Goal: Transaction & Acquisition: Purchase product/service

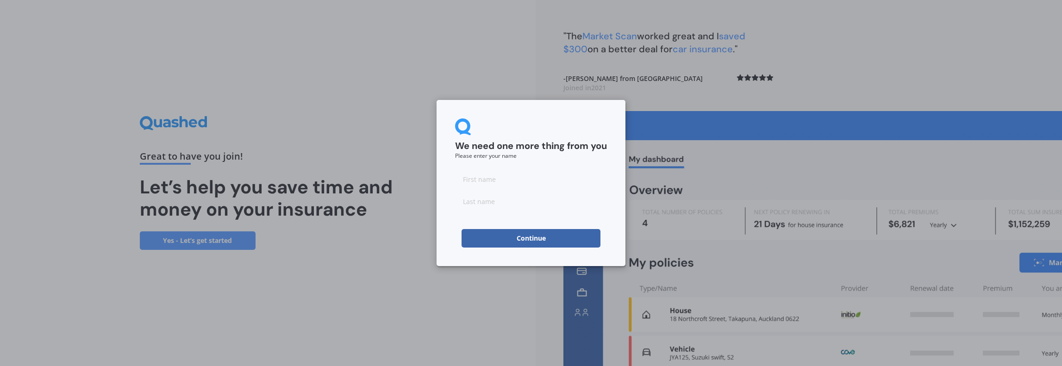
click at [501, 173] on input at bounding box center [531, 179] width 152 height 19
type input "[PERSON_NAME]"
click at [491, 198] on input at bounding box center [531, 201] width 152 height 19
type input "[PERSON_NAME]"
click at [517, 239] on button "Continue" at bounding box center [531, 238] width 139 height 19
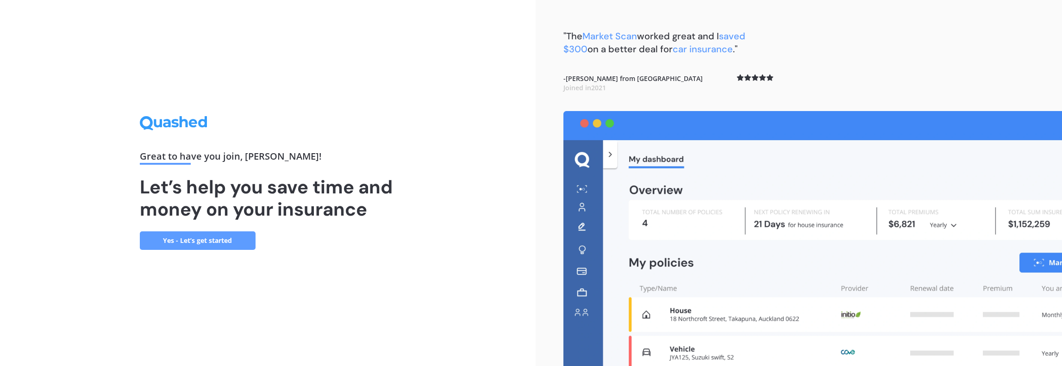
click at [213, 241] on link "Yes - Let’s get started" at bounding box center [198, 240] width 116 height 19
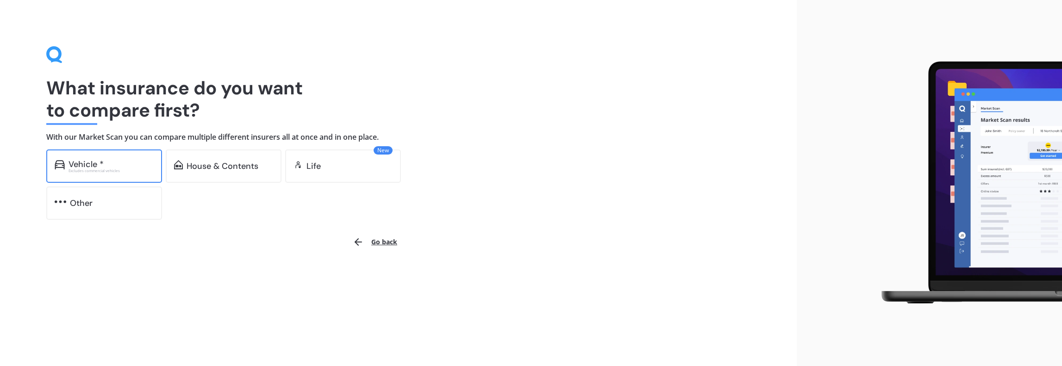
click at [120, 169] on div "Excludes commercial vehicles" at bounding box center [111, 171] width 85 height 4
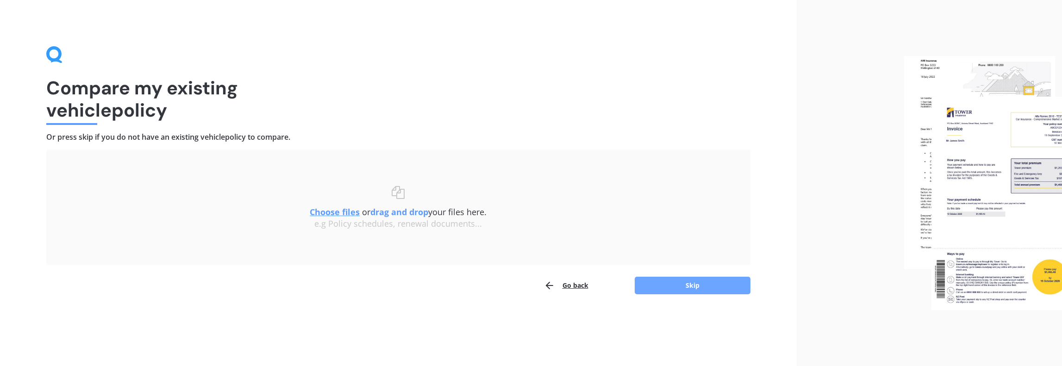
click at [694, 289] on button "Skip" at bounding box center [693, 286] width 116 height 18
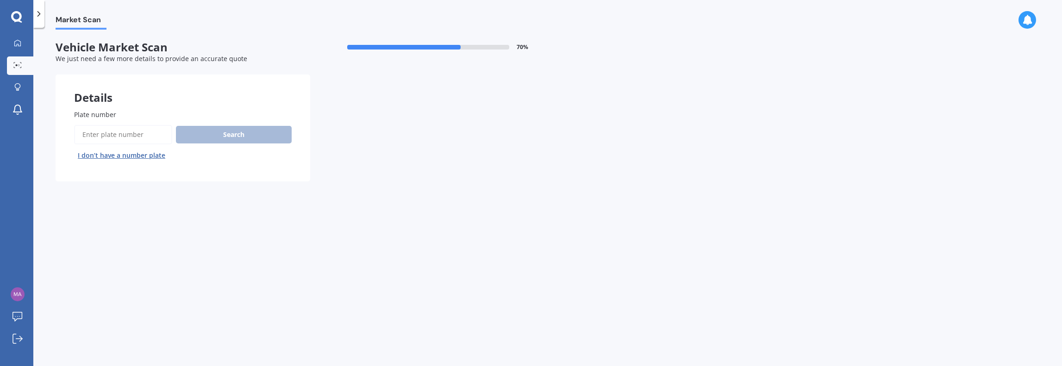
click at [123, 129] on input "Plate number" at bounding box center [123, 134] width 98 height 19
type input "qus70"
click at [222, 138] on button "Search" at bounding box center [234, 135] width 116 height 18
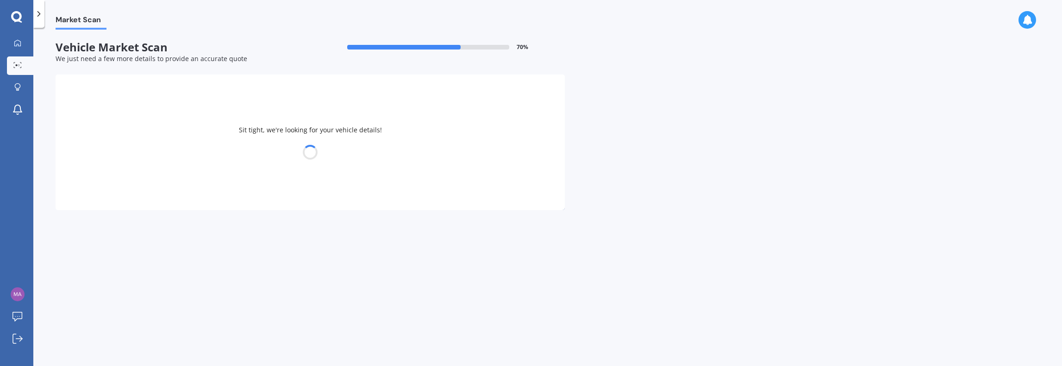
select select "SKODA"
select select "KAROQ"
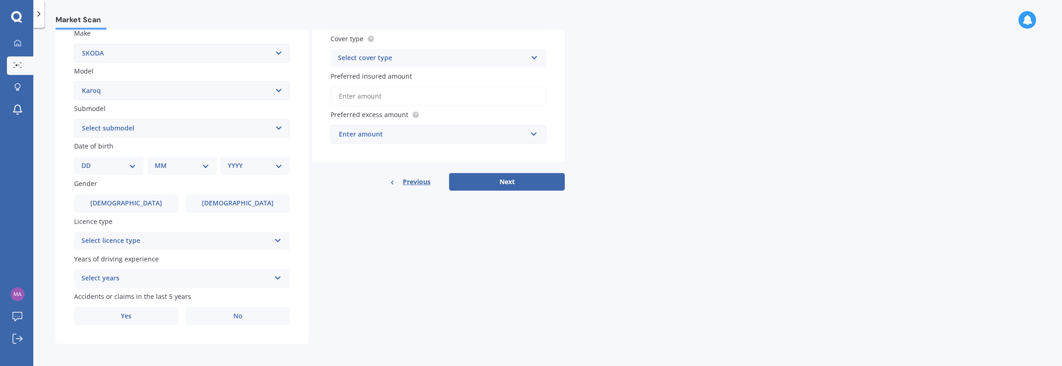
scroll to position [180, 0]
click at [161, 127] on select "Select submodel TDI diesel turbo TSI petrol turbo" at bounding box center [182, 126] width 216 height 19
select select "TSI PETROL TURBO"
click at [74, 117] on select "Select submodel TDI diesel turbo TSI petrol turbo" at bounding box center [182, 126] width 216 height 19
click at [130, 164] on select "DD 01 02 03 04 05 06 07 08 09 10 11 12 13 14 15 16 17 18 19 20 21 22 23 24 25 2…" at bounding box center [108, 164] width 55 height 10
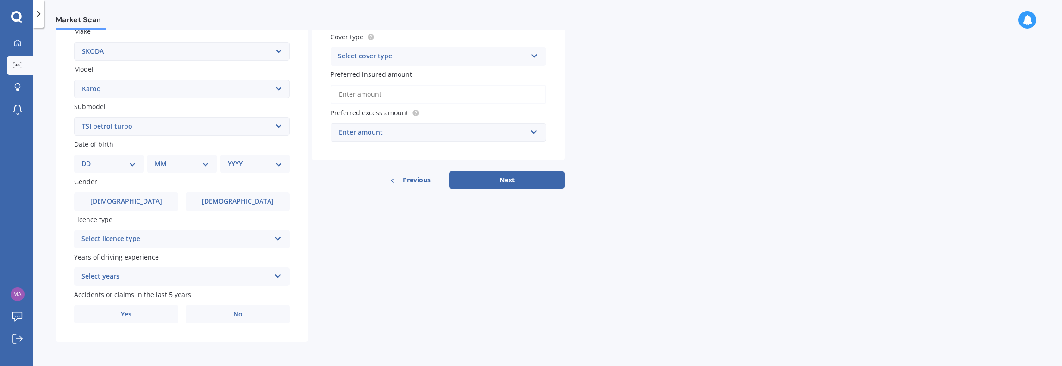
select select "10"
click at [89, 159] on select "DD 01 02 03 04 05 06 07 08 09 10 11 12 13 14 15 16 17 18 19 20 21 22 23 24 25 2…" at bounding box center [108, 164] width 55 height 10
click at [194, 162] on select "MM 01 02 03 04 05 06 07 08 09 10 11 12" at bounding box center [183, 164] width 51 height 10
select select "07"
click at [158, 159] on select "MM 01 02 03 04 05 06 07 08 09 10 11 12" at bounding box center [183, 164] width 51 height 10
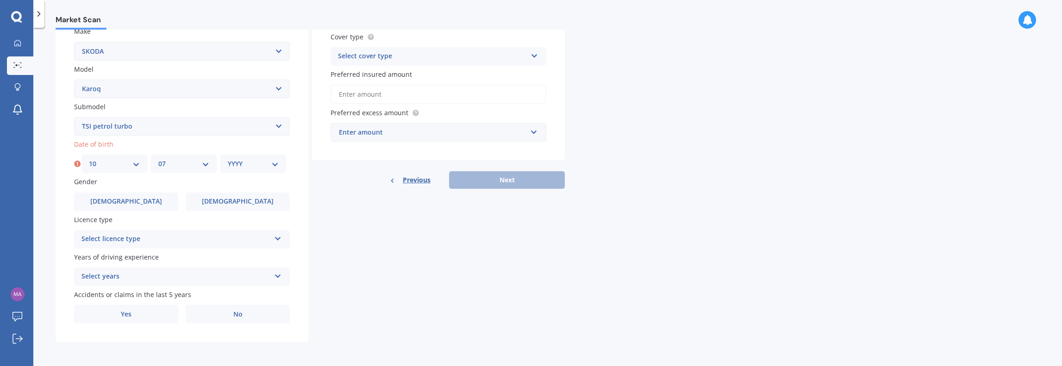
click at [236, 165] on select "YYYY 2025 2024 2023 2022 2021 2020 2019 2018 2017 2016 2015 2014 2013 2012 2011…" at bounding box center [253, 164] width 51 height 10
select select "1969"
click at [228, 159] on select "YYYY 2025 2024 2023 2022 2021 2020 2019 2018 2017 2016 2015 2014 2013 2012 2011…" at bounding box center [253, 164] width 51 height 10
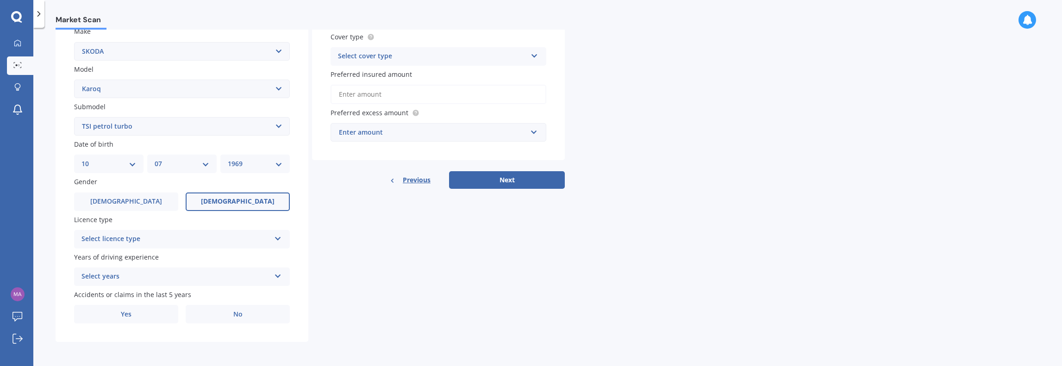
click at [222, 198] on label "[DEMOGRAPHIC_DATA]" at bounding box center [238, 202] width 104 height 19
click at [0, 0] on input "[DEMOGRAPHIC_DATA]" at bounding box center [0, 0] width 0 height 0
click at [201, 238] on div "Select licence type" at bounding box center [175, 239] width 189 height 11
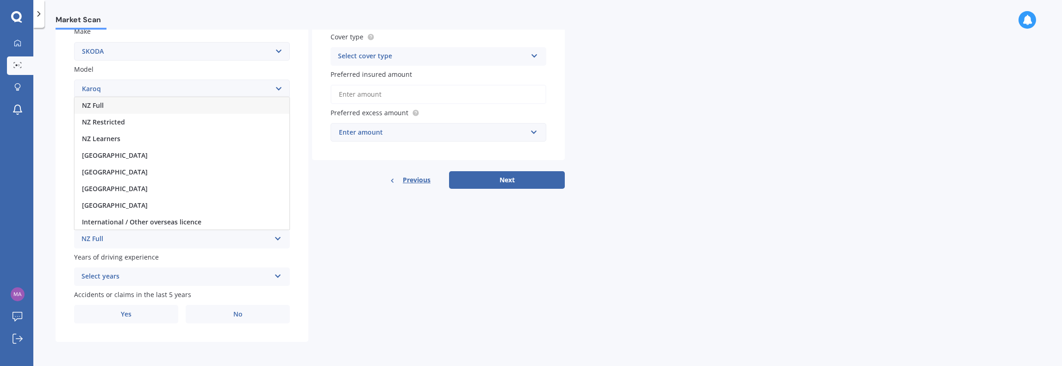
click at [134, 107] on div "NZ Full" at bounding box center [182, 105] width 215 height 17
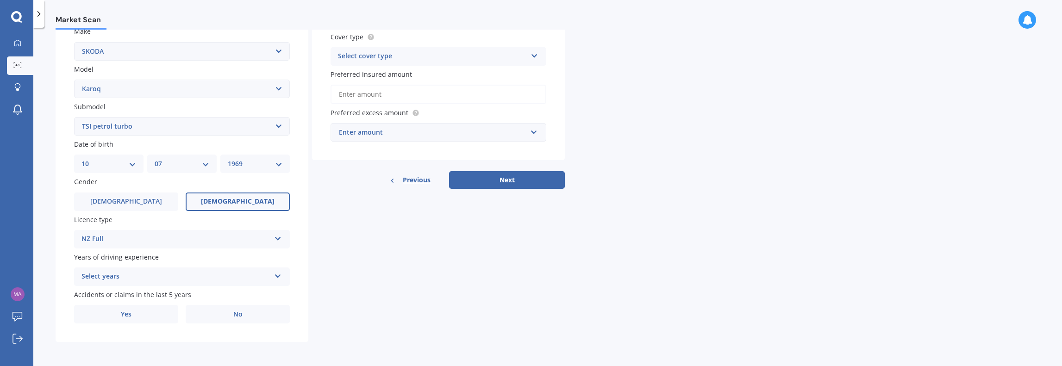
click at [167, 281] on div "Select years" at bounding box center [175, 276] width 189 height 11
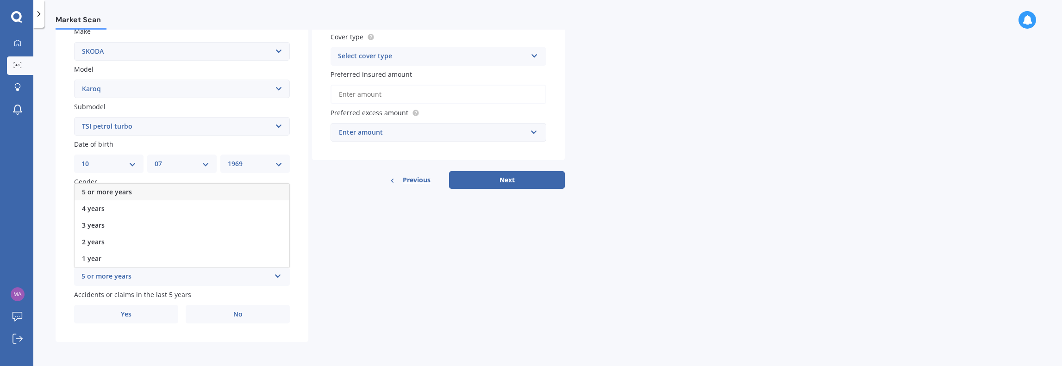
click at [153, 192] on div "5 or more years" at bounding box center [182, 192] width 215 height 17
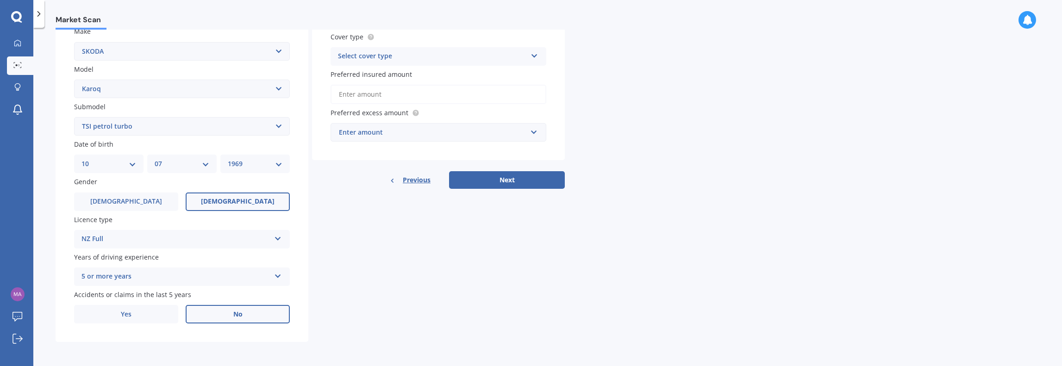
click at [239, 315] on span "No" at bounding box center [237, 315] width 9 height 8
click at [0, 0] on input "No" at bounding box center [0, 0] width 0 height 0
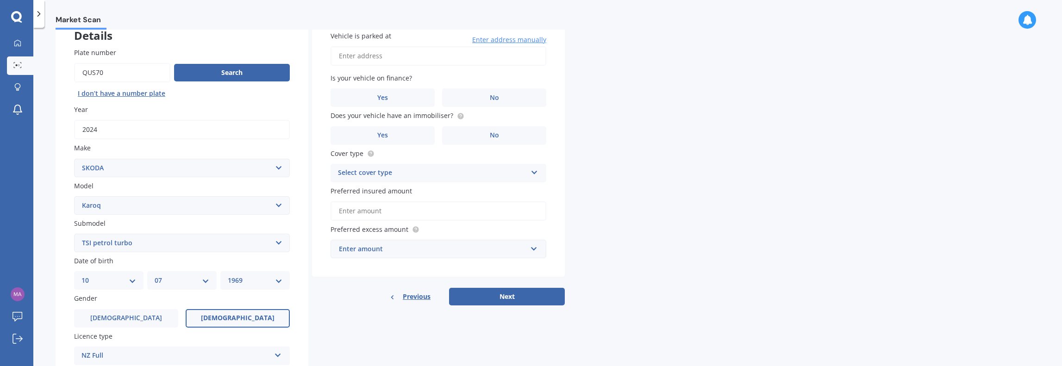
scroll to position [0, 0]
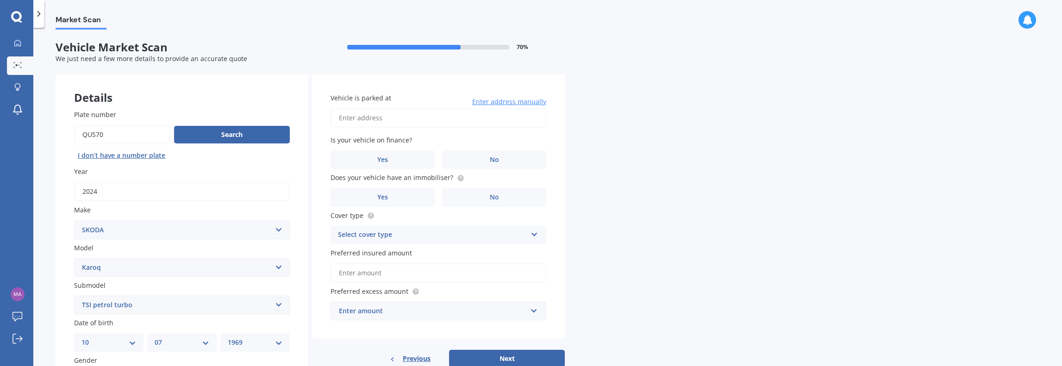
click at [379, 118] on input "Vehicle is parked at" at bounding box center [439, 117] width 216 height 19
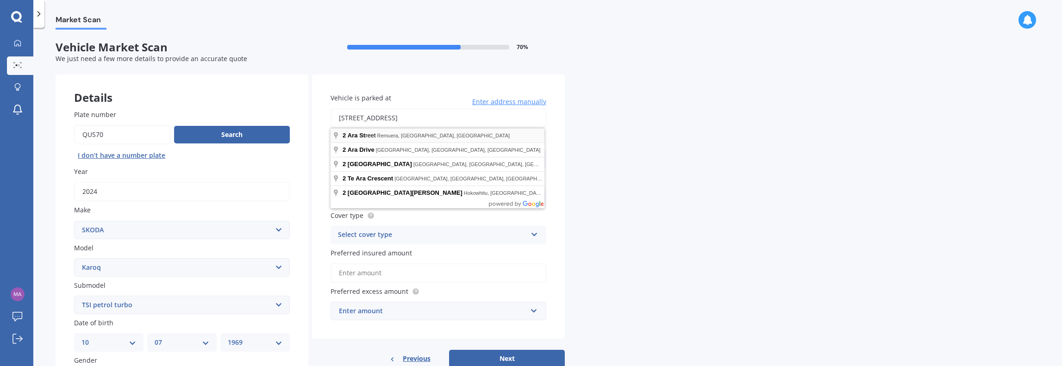
type input "[STREET_ADDRESS]"
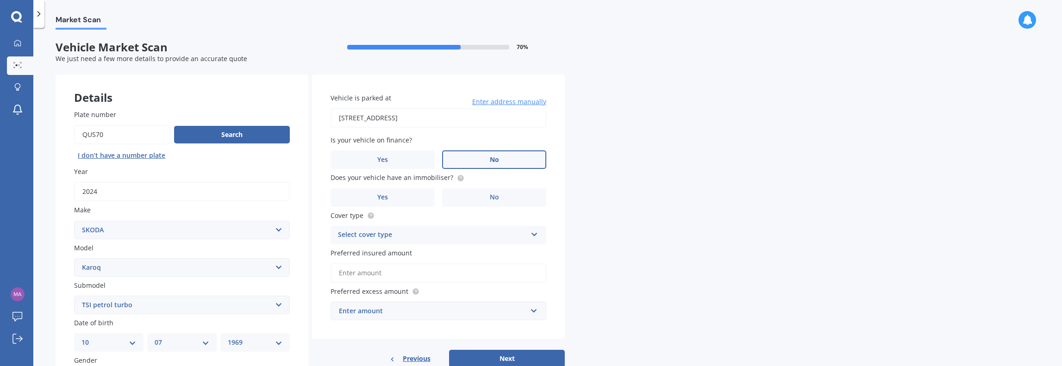
click at [484, 159] on label "No" at bounding box center [494, 159] width 104 height 19
click at [0, 0] on input "No" at bounding box center [0, 0] width 0 height 0
click at [496, 193] on span "No" at bounding box center [494, 197] width 9 height 8
click at [0, 0] on input "No" at bounding box center [0, 0] width 0 height 0
click at [469, 239] on div "Select cover type" at bounding box center [432, 235] width 189 height 11
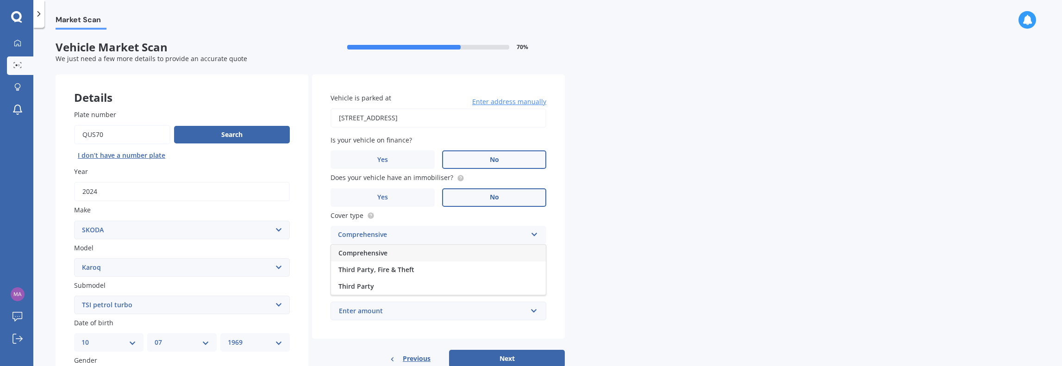
click at [455, 255] on div "Comprehensive" at bounding box center [438, 253] width 215 height 17
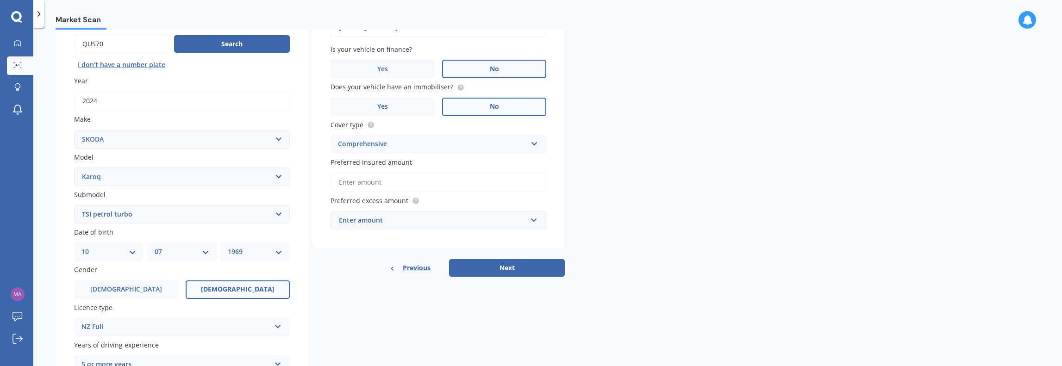
scroll to position [93, 0]
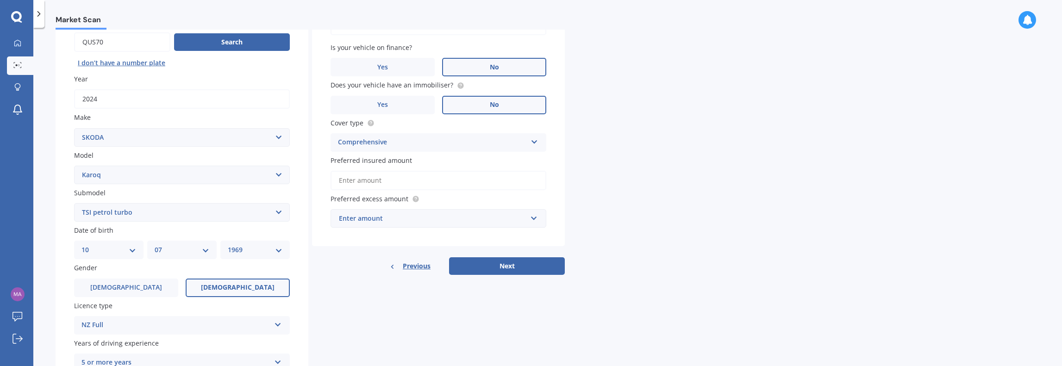
click at [408, 186] on input "Preferred insured amount" at bounding box center [439, 180] width 216 height 19
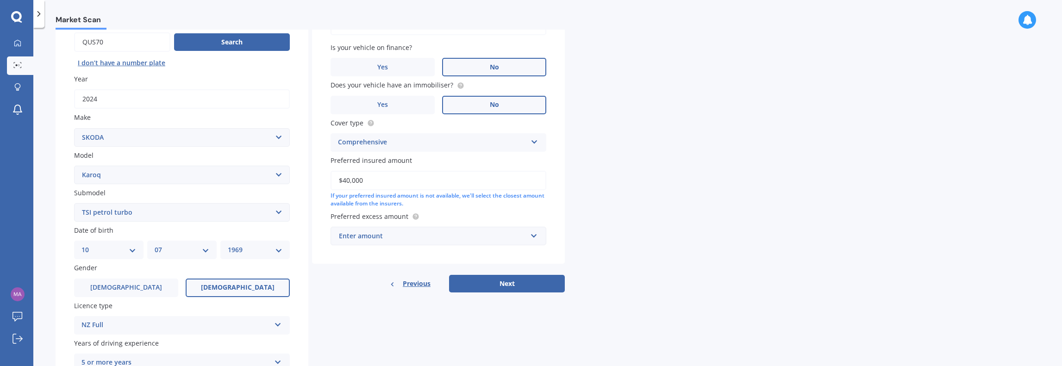
type input "$40,000"
click at [407, 232] on div "Enter amount" at bounding box center [433, 236] width 188 height 10
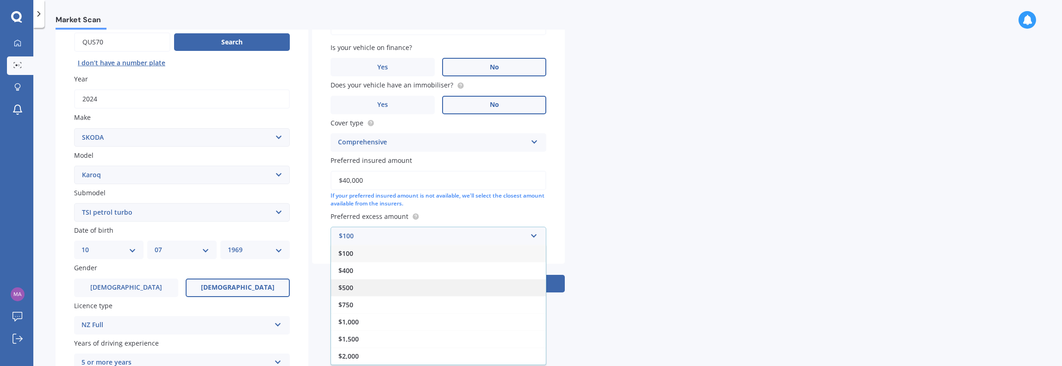
click at [384, 284] on div "$500" at bounding box center [438, 287] width 215 height 17
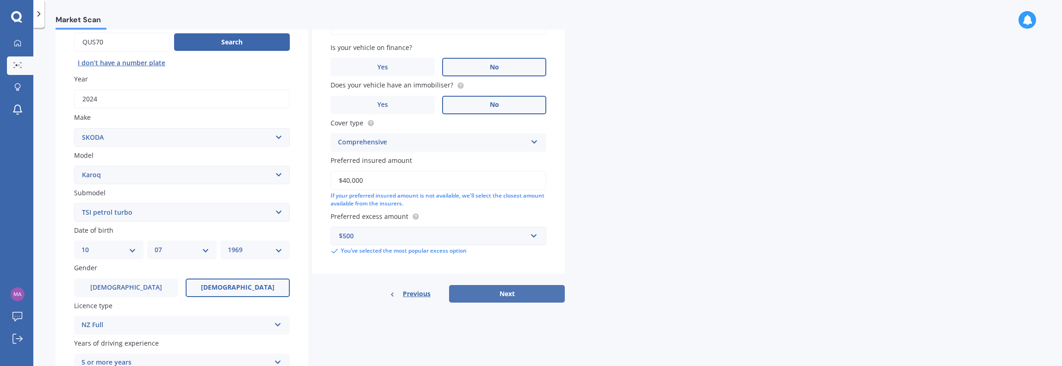
click at [481, 289] on button "Next" at bounding box center [507, 294] width 116 height 18
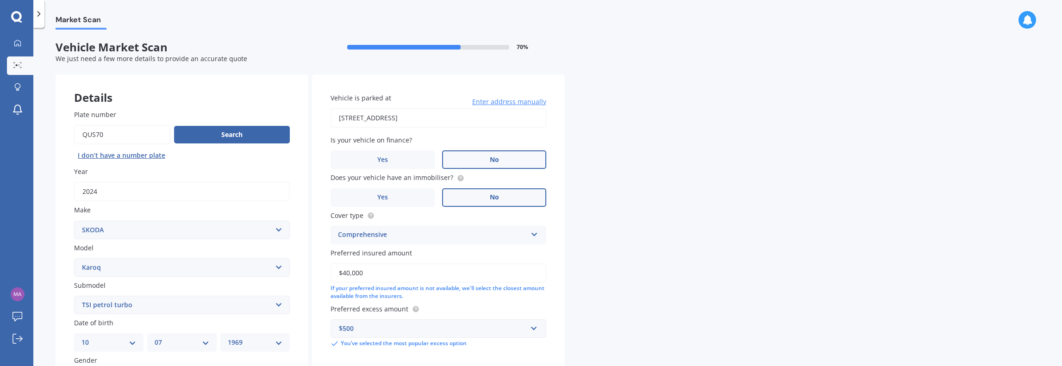
select select "10"
select select "07"
select select "1969"
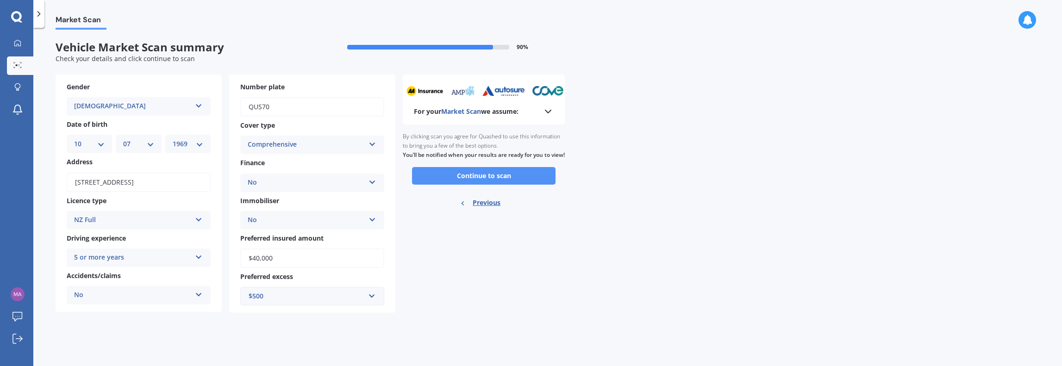
click at [479, 185] on button "Continue to scan" at bounding box center [483, 176] width 143 height 18
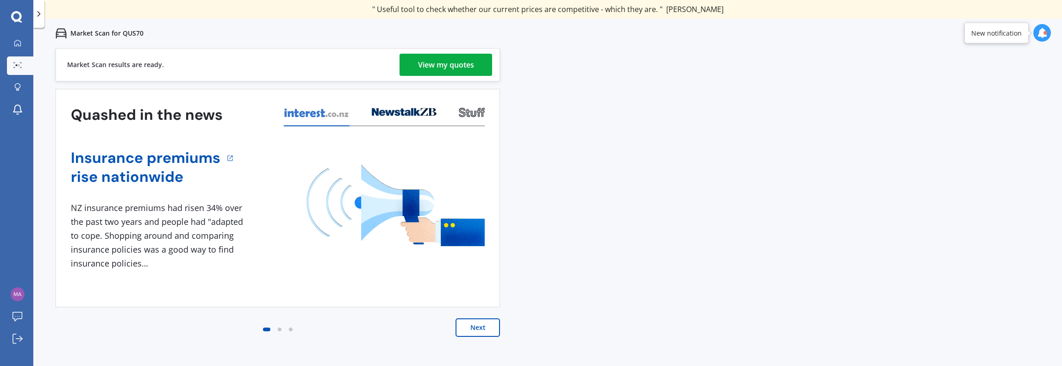
click at [439, 66] on div "View my quotes" at bounding box center [446, 65] width 56 height 22
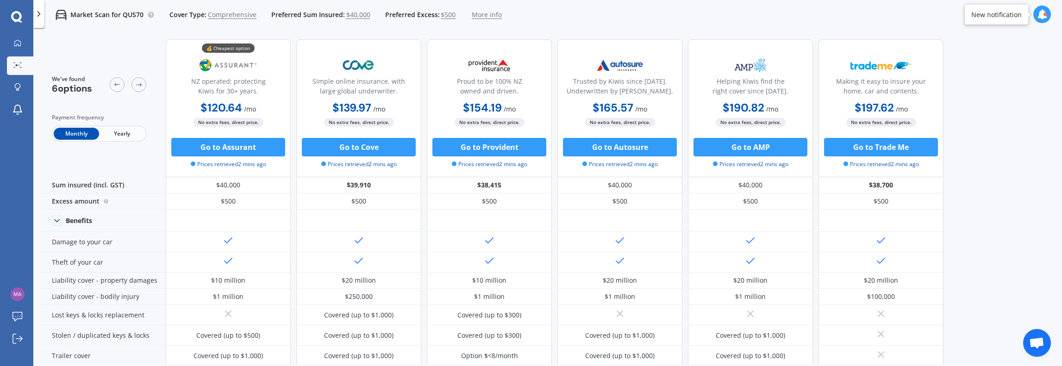
click at [122, 132] on span "Yearly" at bounding box center [121, 134] width 45 height 12
click at [139, 86] on icon at bounding box center [138, 84] width 7 height 7
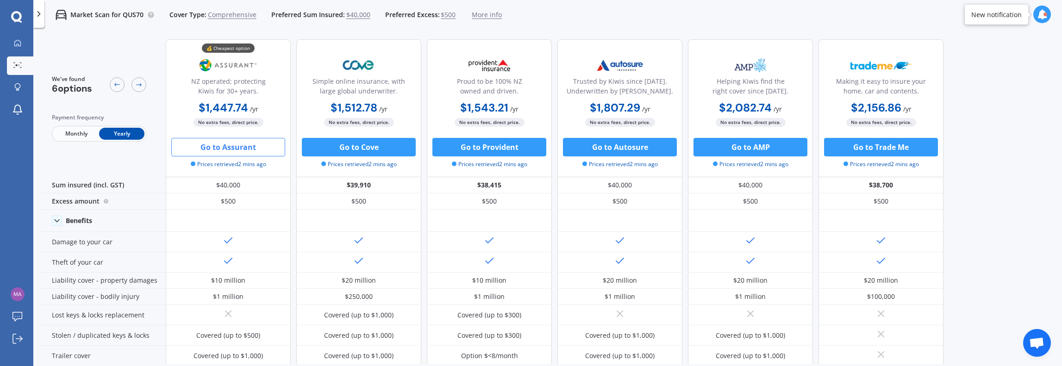
click at [242, 143] on button "Go to Assurant" at bounding box center [228, 147] width 114 height 19
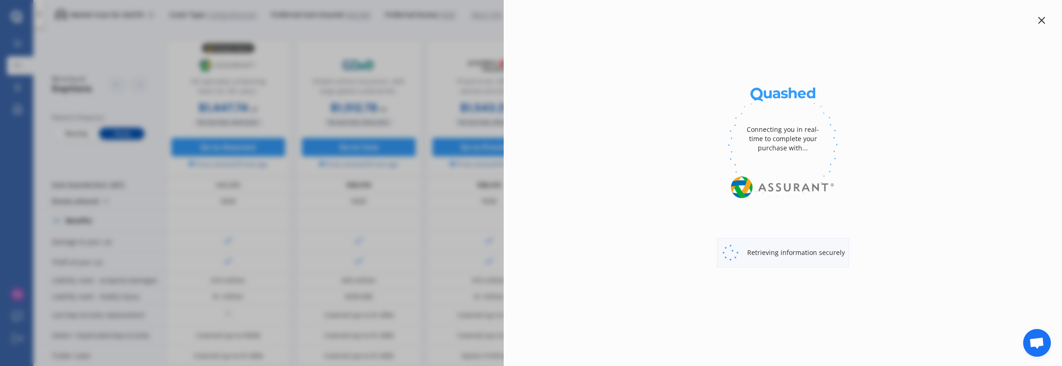
select select "Yearly"
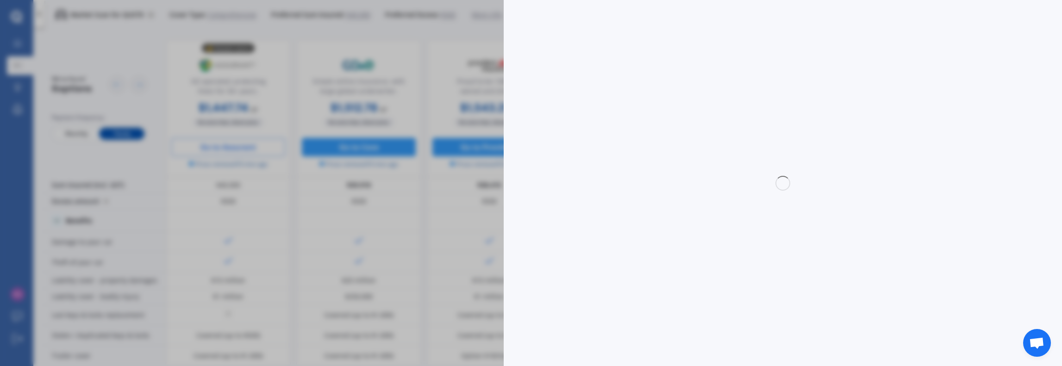
select select "full"
select select "0"
select select "[GEOGRAPHIC_DATA]"
select select "SKODA"
select select "KAROQ"
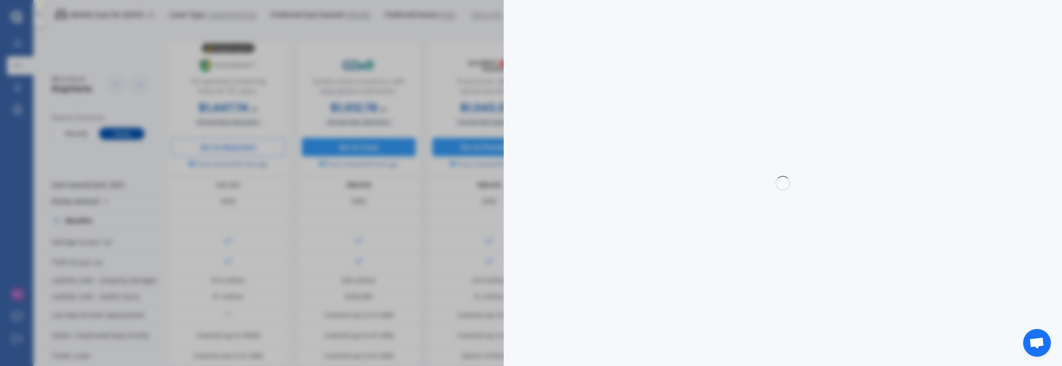
select select "TSI PETROL TURBO"
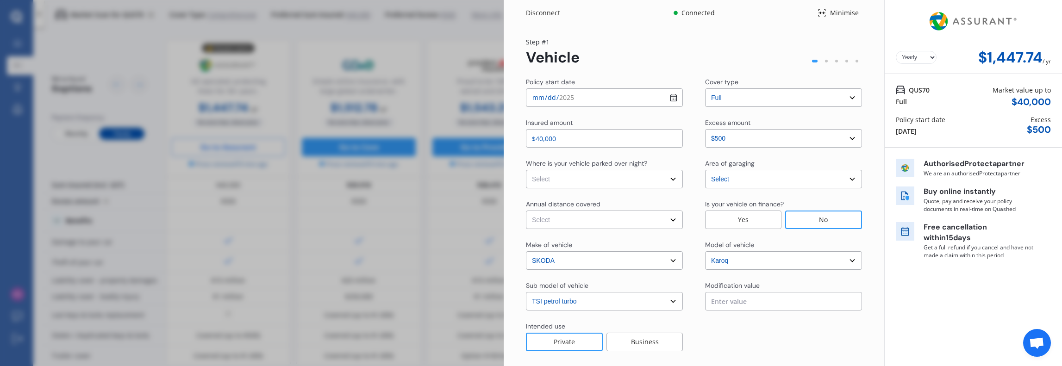
click at [609, 177] on select "Select In a garage On own property On street or road" at bounding box center [604, 179] width 157 height 19
select select "In a garage"
click at [526, 170] on select "Select In a garage On own property On street or road" at bounding box center [604, 179] width 157 height 19
click at [603, 218] on select "Select Low (less than 15,000km per year) Average (15,000-30,000km per year) Hig…" at bounding box center [604, 220] width 157 height 19
select select "15000"
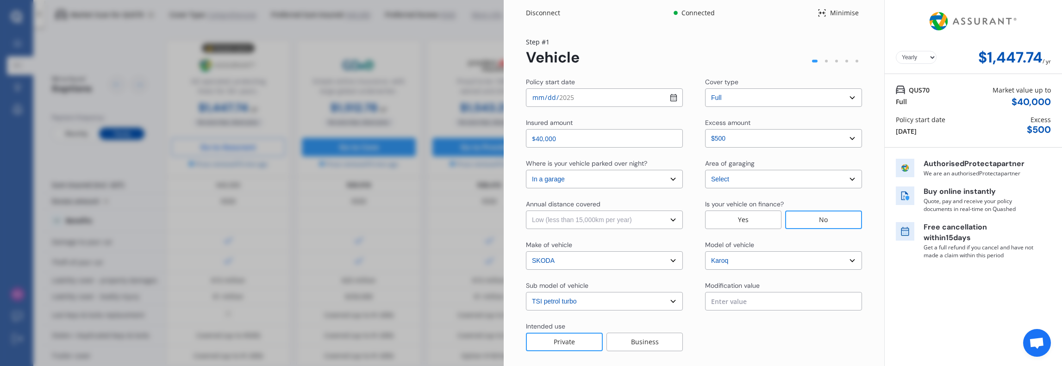
click at [526, 211] on select "Select Low (less than 15,000km per year) Average (15,000-30,000km per year) Hig…" at bounding box center [604, 220] width 157 height 19
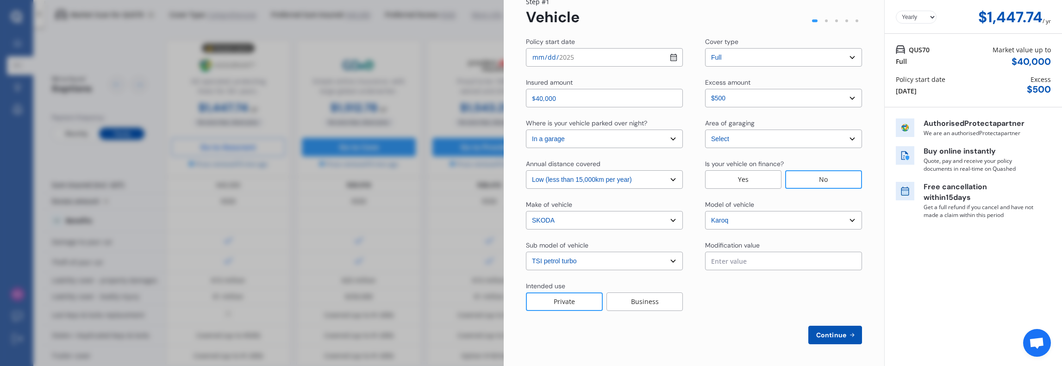
scroll to position [41, 0]
click at [742, 140] on select "Select [GEOGRAPHIC_DATA] [GEOGRAPHIC_DATA] [GEOGRAPHIC_DATA] / [PERSON_NAME] / …" at bounding box center [783, 138] width 157 height 19
drag, startPoint x: 742, startPoint y: 140, endPoint x: 746, endPoint y: 139, distance: 4.7
click at [742, 140] on select "Select [GEOGRAPHIC_DATA] [GEOGRAPHIC_DATA] [GEOGRAPHIC_DATA] / [PERSON_NAME] / …" at bounding box center [783, 138] width 157 height 19
click at [834, 337] on span "Continue" at bounding box center [831, 334] width 34 height 7
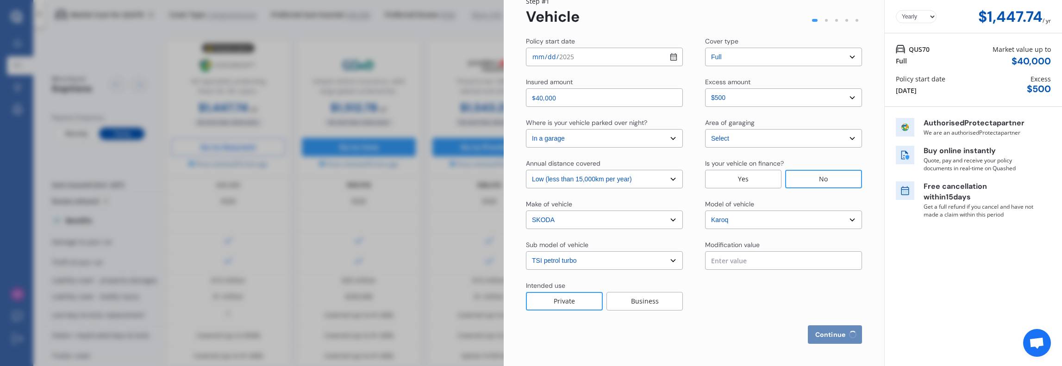
select select "Miss"
select select "10"
select select "07"
select select "1969"
select select "full"
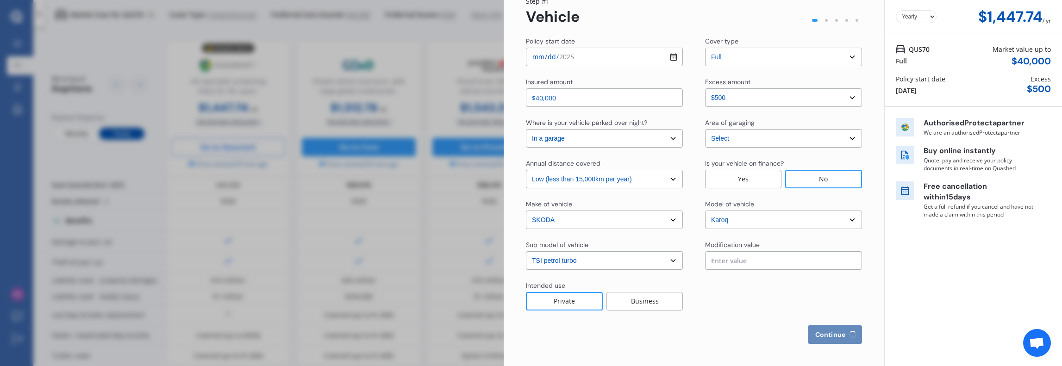
select select "more than 4 years"
select select "[GEOGRAPHIC_DATA]"
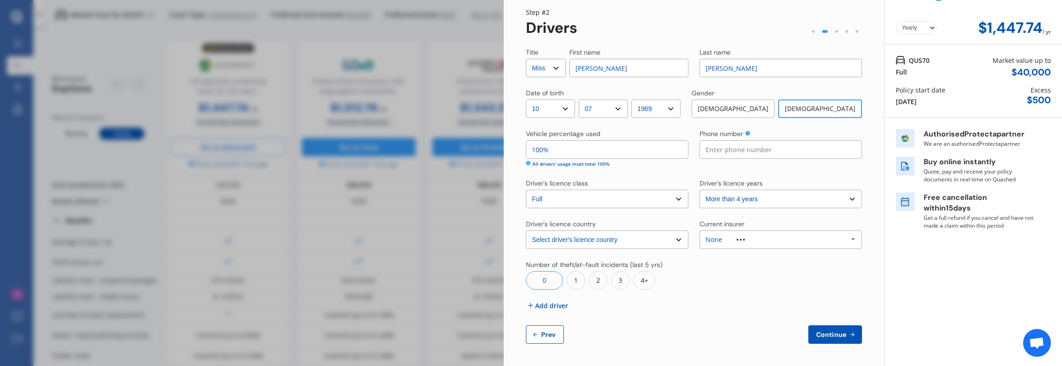
scroll to position [0, 0]
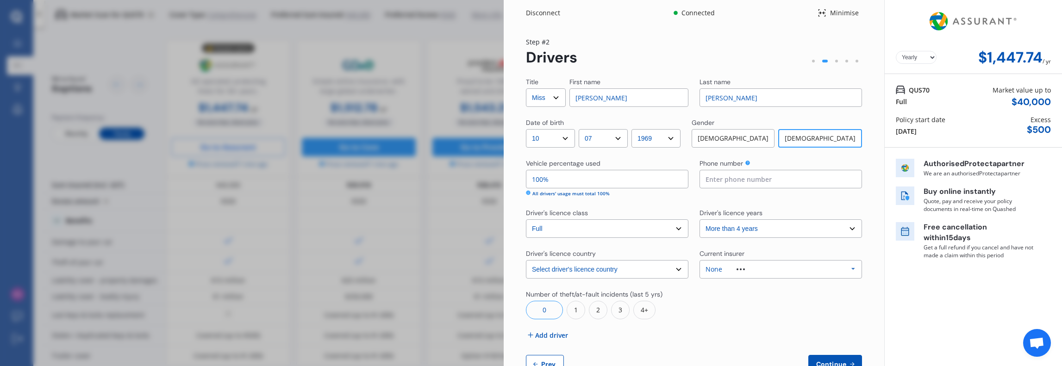
click at [611, 99] on input "[PERSON_NAME]" at bounding box center [628, 97] width 119 height 19
drag, startPoint x: 611, startPoint y: 99, endPoint x: 550, endPoint y: 97, distance: 60.7
click at [550, 97] on div "Title Select Mr Mrs Miss Ms Dr First name [PERSON_NAME]" at bounding box center [607, 92] width 162 height 30
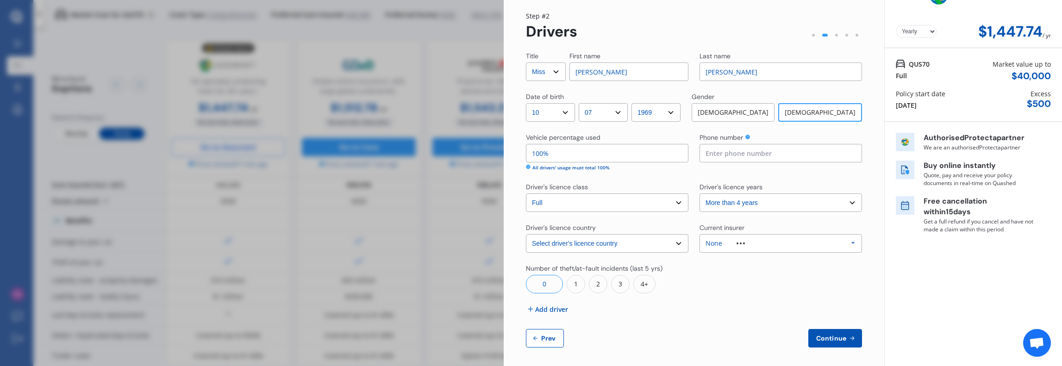
scroll to position [30, 0]
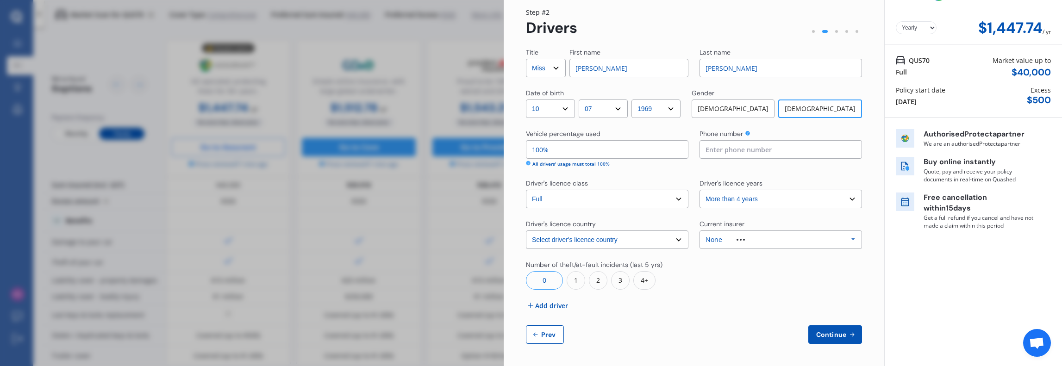
type input "[PERSON_NAME]"
click at [739, 240] on img at bounding box center [740, 240] width 8 height 2
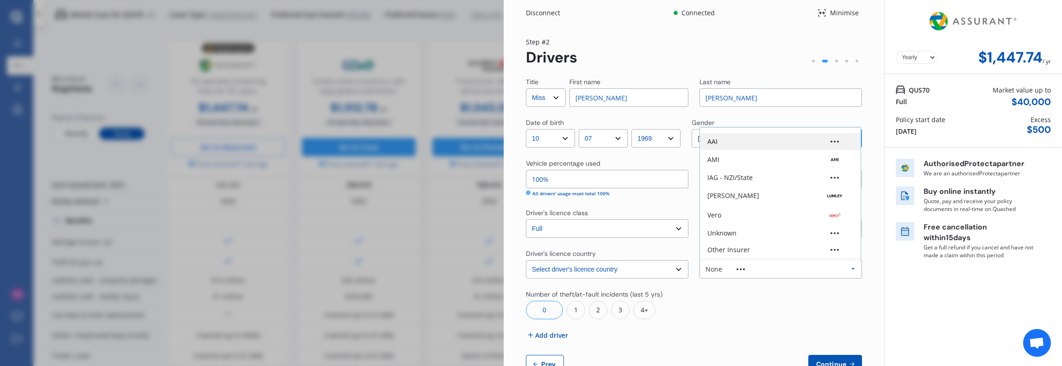
scroll to position [0, 0]
click at [755, 154] on div "AAI" at bounding box center [780, 153] width 146 height 6
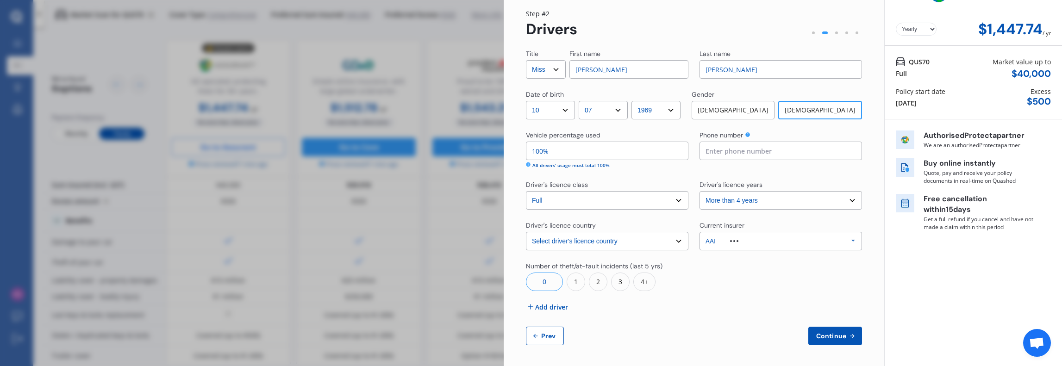
scroll to position [30, 0]
click at [549, 303] on span "Add driver" at bounding box center [551, 306] width 33 height 10
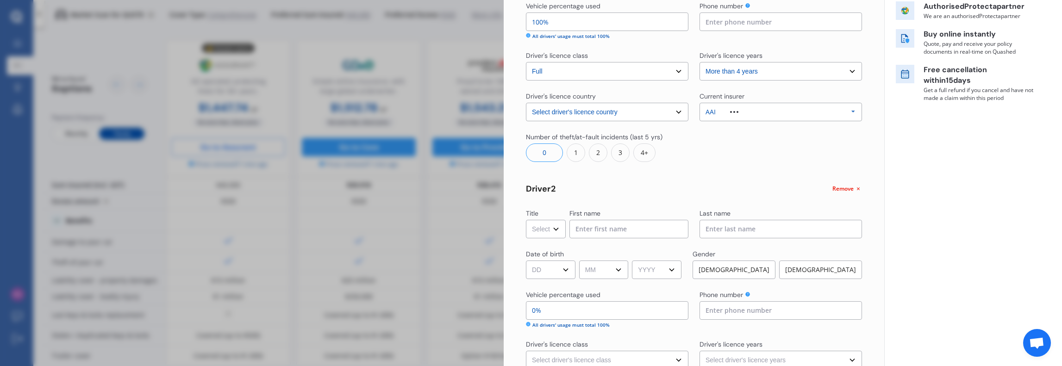
scroll to position [168, 0]
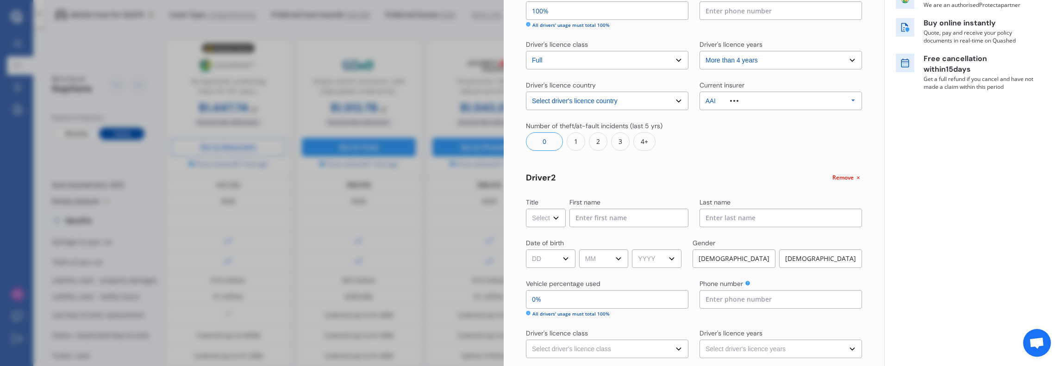
click at [597, 216] on input at bounding box center [628, 218] width 119 height 19
type input "[PERSON_NAME]"
click at [744, 217] on input at bounding box center [780, 218] width 162 height 19
type input "[PERSON_NAME]"
click at [561, 260] on select "DD 01 02 03 04 05 06 07 08 09 10 11 12 13 14 15 16 17 18 19 20 21 22 23 24 25 2…" at bounding box center [551, 258] width 50 height 19
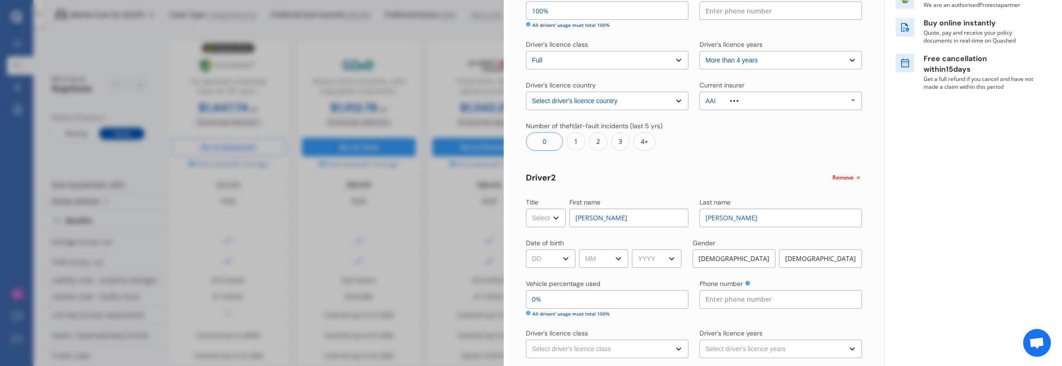
select select "04"
click at [526, 249] on select "DD 01 02 03 04 05 06 07 08 09 10 11 12 13 14 15 16 17 18 19 20 21 22 23 24 25 2…" at bounding box center [551, 258] width 50 height 19
click at [622, 256] on select "MM 01 02 03 04 05 06 07 08 09 10 11 12" at bounding box center [604, 258] width 50 height 19
select select "09"
click at [580, 249] on select "MM 01 02 03 04 05 06 07 08 09 10 11 12" at bounding box center [604, 258] width 50 height 19
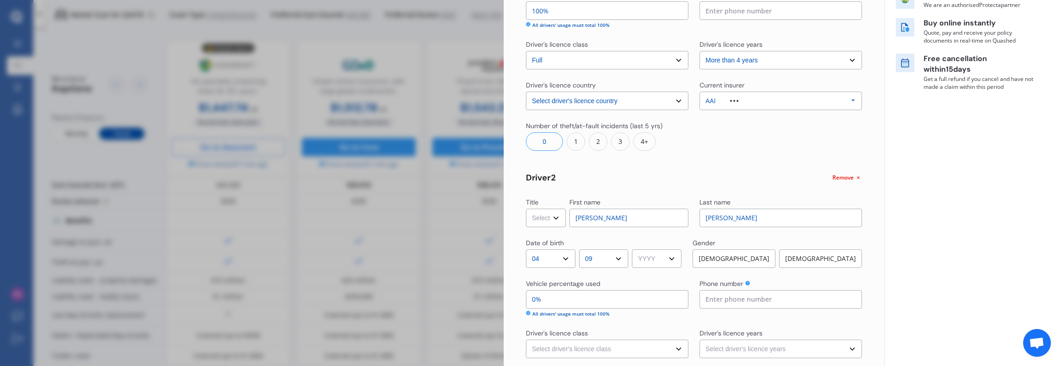
click at [678, 262] on select "YYYY 2009 2008 2007 2006 2005 2004 2003 2002 2001 2000 1999 1998 1997 1996 1995…" at bounding box center [657, 258] width 50 height 19
select select "1970"
click at [635, 249] on select "YYYY 2009 2008 2007 2006 2005 2004 2003 2002 2001 2000 1999 1998 1997 1996 1995…" at bounding box center [657, 258] width 50 height 19
click at [730, 259] on div "[DEMOGRAPHIC_DATA]" at bounding box center [733, 258] width 83 height 19
click at [602, 299] on input "0%" at bounding box center [607, 299] width 162 height 19
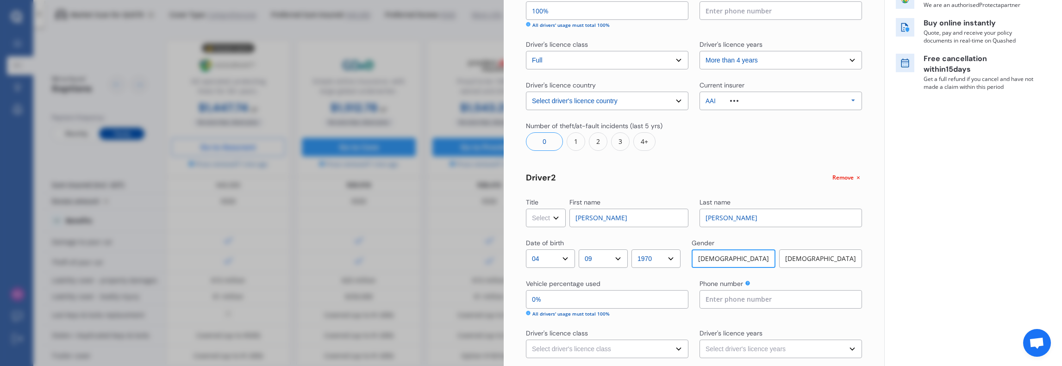
click at [592, 299] on input "0%" at bounding box center [607, 299] width 162 height 19
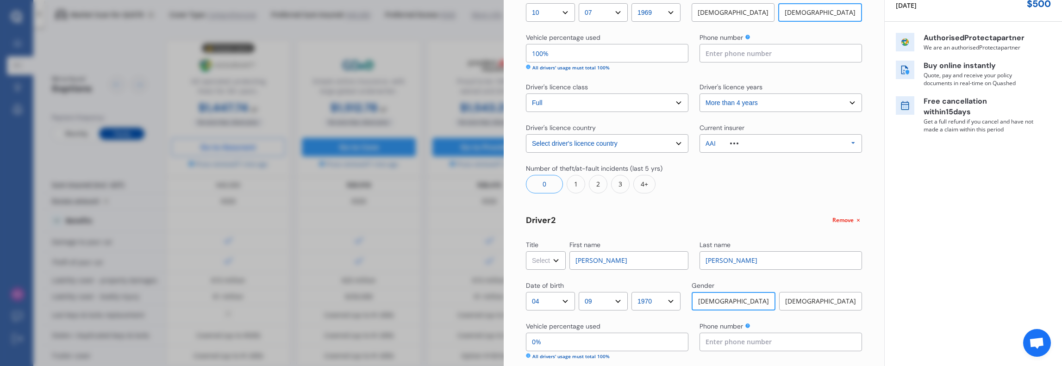
scroll to position [122, 0]
click at [557, 52] on input "100%" at bounding box center [607, 57] width 162 height 19
drag, startPoint x: 561, startPoint y: 56, endPoint x: 514, endPoint y: 56, distance: 47.2
click at [514, 56] on div "Yearly Monthly $1,447.74 / yr Step # 2 Drivers Title Select Mr Mrs Miss Ms Dr F…" at bounding box center [694, 233] width 380 height 659
type input "7%"
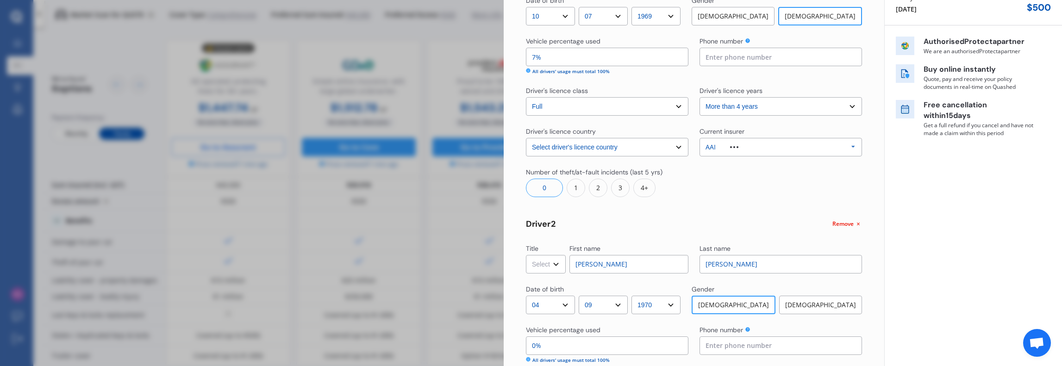
type input "93%"
type input "70%"
type input "30%"
type input "70%"
click at [546, 342] on input "30%" at bounding box center [607, 346] width 162 height 19
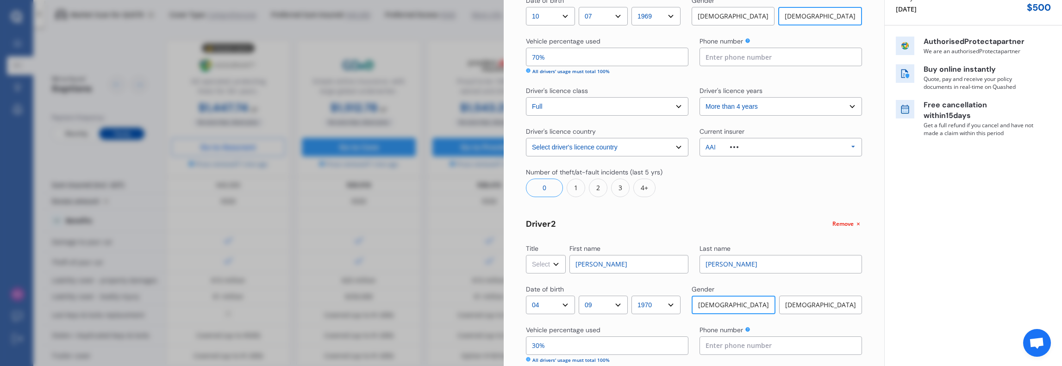
drag, startPoint x: 546, startPoint y: 344, endPoint x: 530, endPoint y: 344, distance: 15.7
click at [530, 344] on input "30%" at bounding box center [607, 346] width 162 height 19
type input "0%"
type input "100%"
type input "10%"
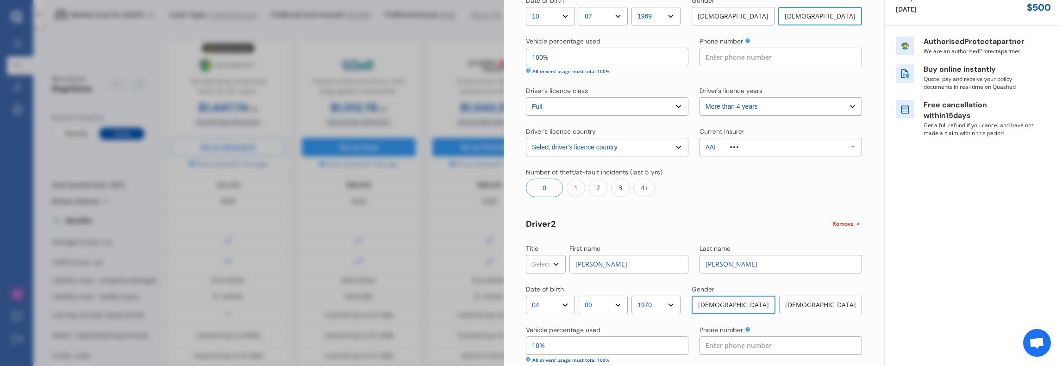
type input "90%"
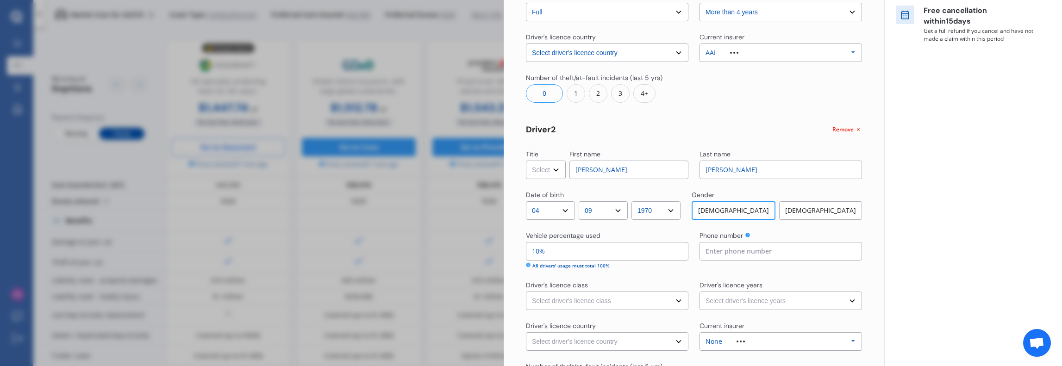
scroll to position [261, 0]
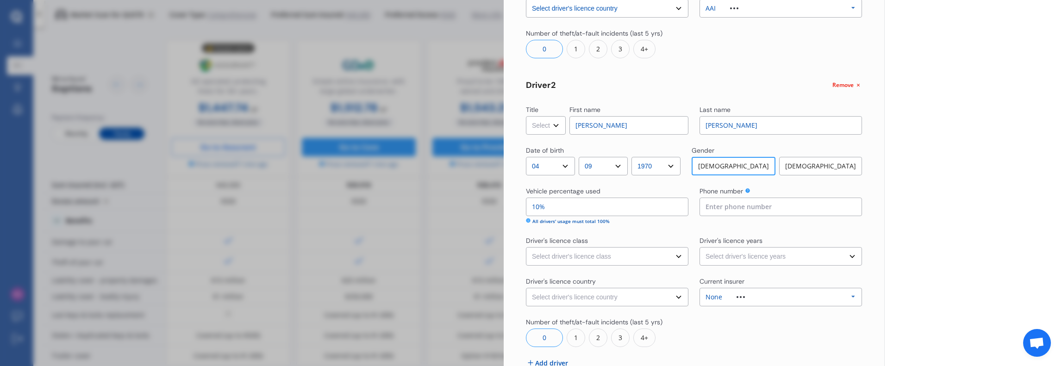
type input "10%"
click at [567, 252] on select "Select driver's licence class None Learner Restricted Full" at bounding box center [607, 256] width 162 height 19
select select "full"
click at [526, 247] on select "Select driver's licence class None Learner Restricted Full" at bounding box center [607, 256] width 162 height 19
click at [737, 256] on select "Select driver's licence years Less than 1 year 1-2 years 2-4 years More than 4 …" at bounding box center [780, 256] width 162 height 19
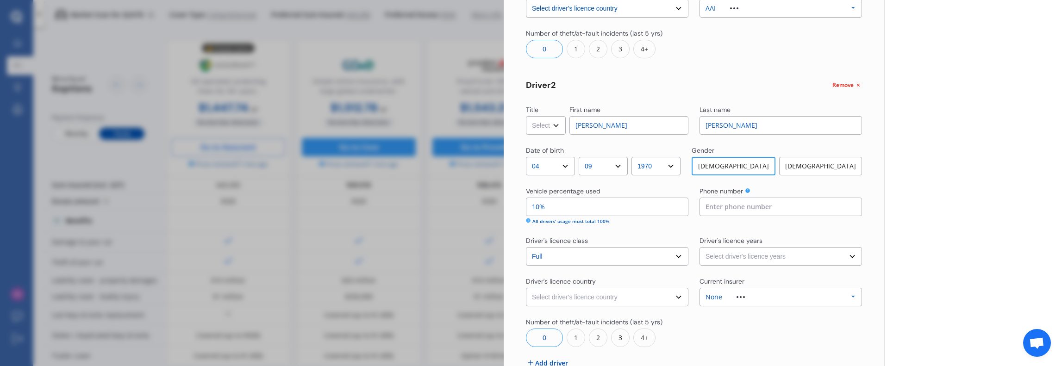
select select "more than 4 years"
click at [699, 247] on select "Select driver's licence years Less than 1 year 1-2 years 2-4 years More than 4 …" at bounding box center [780, 256] width 162 height 19
click at [650, 296] on select "Select driver's licence country [GEOGRAPHIC_DATA] [GEOGRAPHIC_DATA] [GEOGRAPHIC…" at bounding box center [607, 297] width 162 height 19
select select "[GEOGRAPHIC_DATA]"
click at [526, 288] on select "Select driver's licence country [GEOGRAPHIC_DATA] [GEOGRAPHIC_DATA] [GEOGRAPHIC…" at bounding box center [607, 297] width 162 height 19
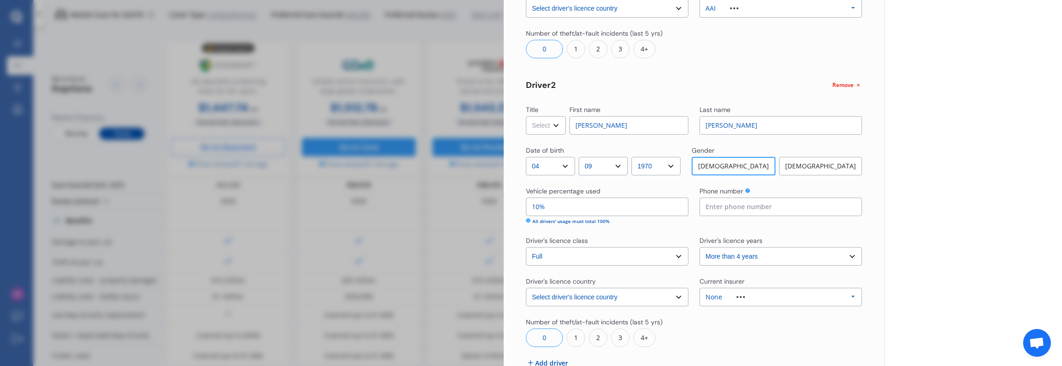
click at [749, 294] on div "None" at bounding box center [732, 297] width 54 height 6
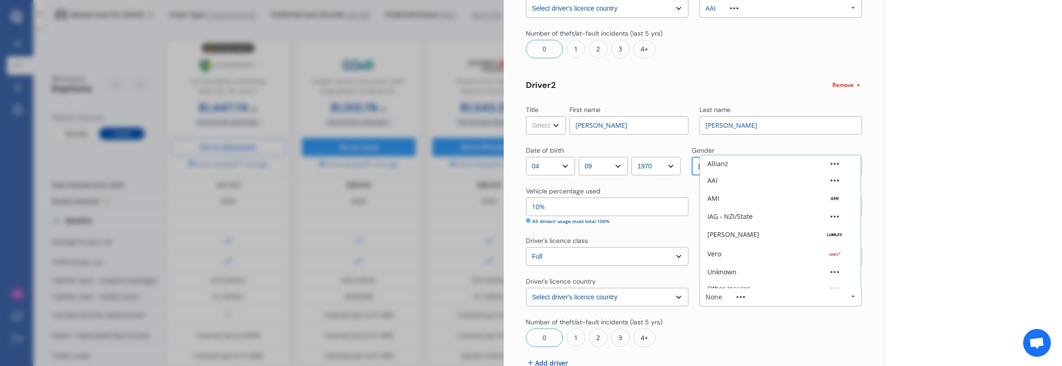
scroll to position [25, 0]
click at [712, 157] on div "AAI" at bounding box center [712, 155] width 10 height 6
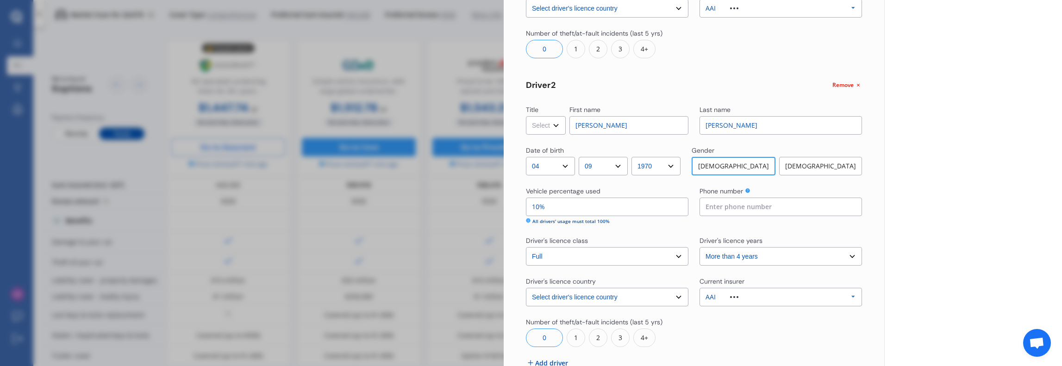
click at [726, 333] on div at bounding box center [780, 333] width 162 height 30
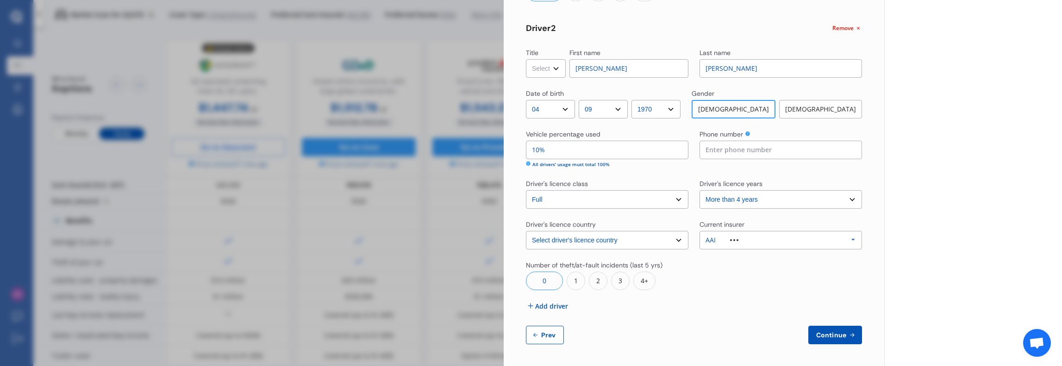
click at [557, 69] on select "Select Mr Mrs Miss Ms Dr" at bounding box center [546, 68] width 40 height 19
select select "Mr"
click at [526, 59] on select "Select Mr Mrs Miss Ms Dr" at bounding box center [546, 68] width 40 height 19
click at [546, 303] on span "Add driver" at bounding box center [551, 306] width 33 height 10
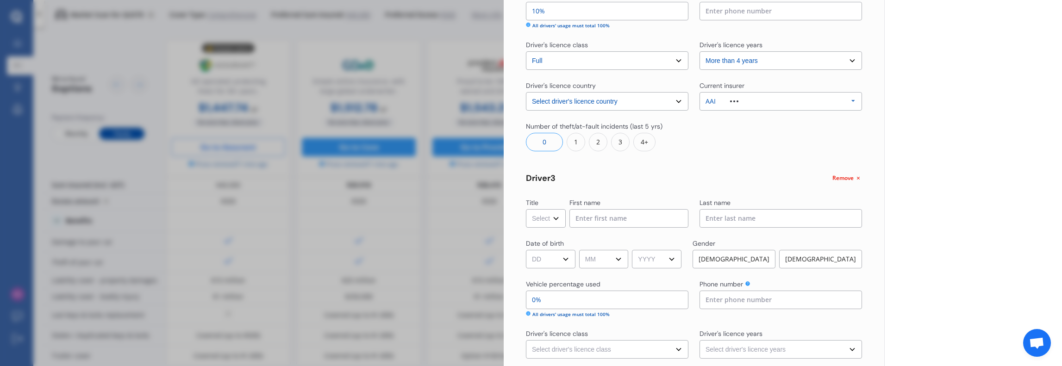
click at [558, 219] on select "Select Mr Mrs Miss Ms Dr" at bounding box center [546, 218] width 40 height 19
select select "Mr"
click at [526, 209] on select "Select Mr Mrs Miss Ms Dr" at bounding box center [546, 218] width 40 height 19
click at [595, 215] on input at bounding box center [628, 218] width 119 height 19
type input "Lachlan"
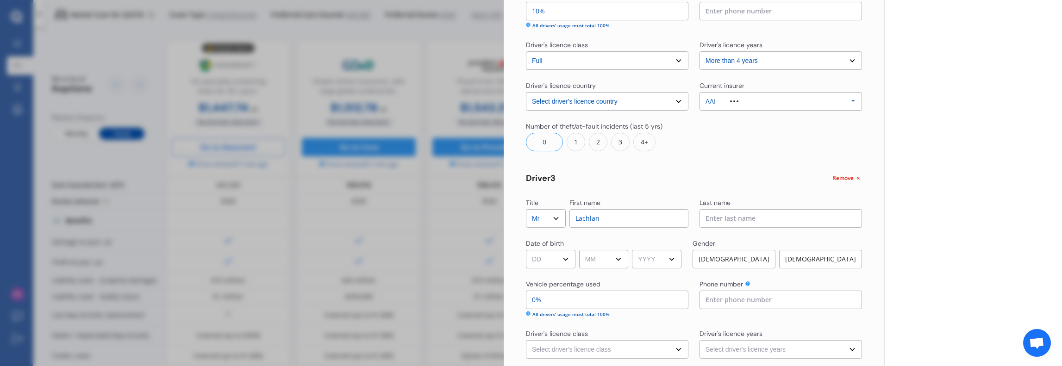
click at [713, 211] on input at bounding box center [780, 218] width 162 height 19
type input "[PERSON_NAME]"
click at [567, 259] on select "DD 01 02 03 04 05 06 07 08 09 10 11 12 13 14 15 16 17 18 19 20 21 22 23 24 25 2…" at bounding box center [551, 259] width 50 height 19
select select "30"
click at [526, 250] on select "DD 01 02 03 04 05 06 07 08 09 10 11 12 13 14 15 16 17 18 19 20 21 22 23 24 25 2…" at bounding box center [551, 259] width 50 height 19
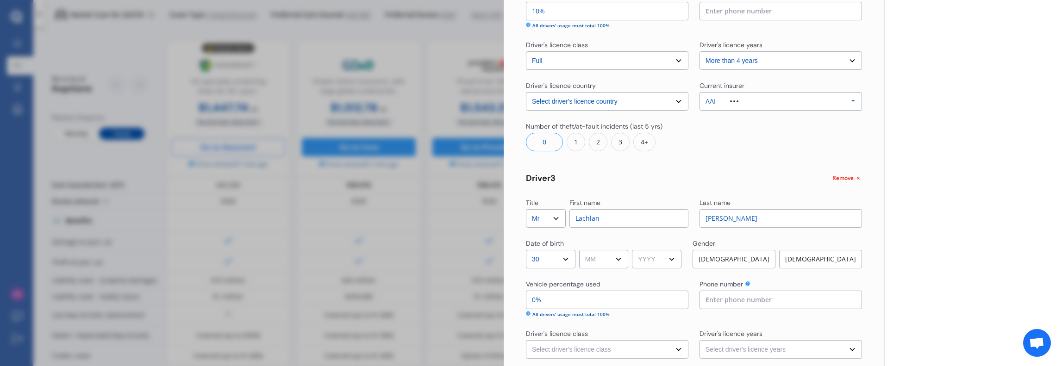
click at [596, 256] on select "MM 01 02 03 04 05 06 07 08 09 10 11 12" at bounding box center [604, 259] width 50 height 19
select select "09"
click at [580, 250] on select "MM 01 02 03 04 05 06 07 08 09 10 11 12" at bounding box center [604, 259] width 50 height 19
click at [658, 258] on select "YYYY 2009 2008 2007 2006 2005 2004 2003 2002 2001 2000 1999 1998 1997 1996 1995…" at bounding box center [657, 259] width 50 height 19
select select "2004"
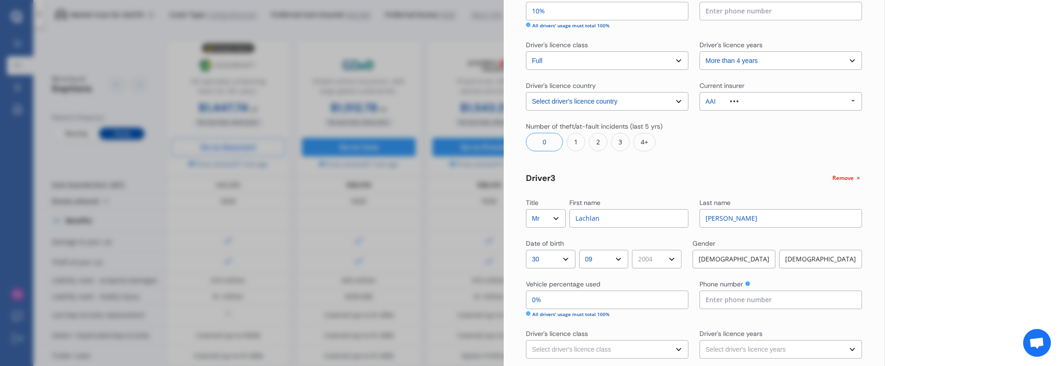
click at [635, 250] on select "YYYY 2009 2008 2007 2006 2005 2004 2003 2002 2001 2000 1999 1998 1997 1996 1995…" at bounding box center [657, 259] width 50 height 19
click at [740, 261] on div "[DEMOGRAPHIC_DATA]" at bounding box center [733, 259] width 83 height 19
click at [574, 304] on input "0%" at bounding box center [607, 300] width 162 height 19
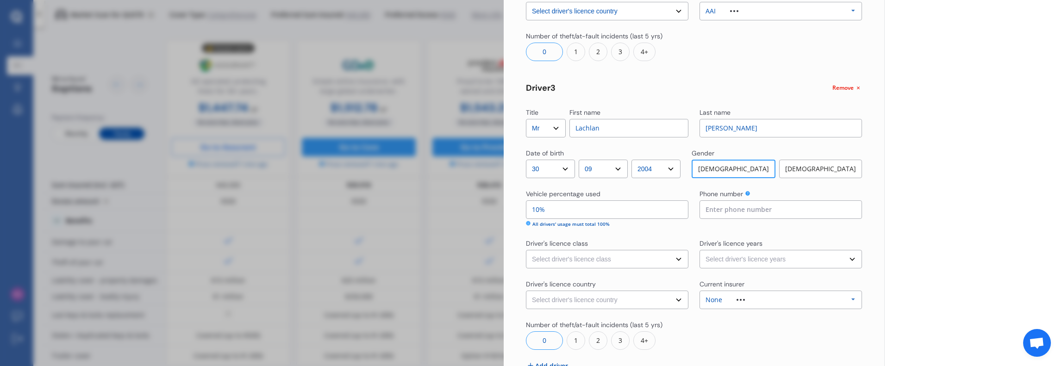
scroll to position [549, 0]
type input "10%"
click at [615, 258] on select "Select driver's licence class None Learner Restricted Full" at bounding box center [607, 257] width 162 height 19
select select "full"
click at [526, 248] on select "Select driver's licence class None Learner Restricted Full" at bounding box center [607, 257] width 162 height 19
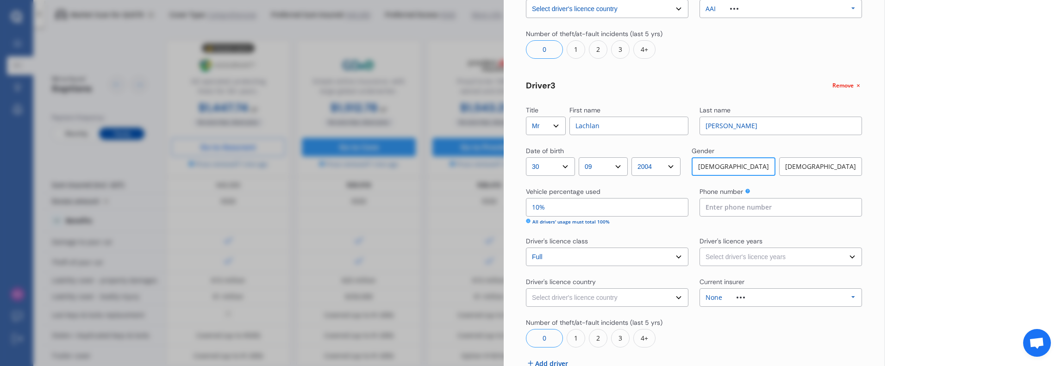
click at [719, 253] on select "Select driver's licence years Less than 1 year 1-2 years 2-4 years More than 4 …" at bounding box center [780, 257] width 162 height 19
click at [699, 248] on select "Select driver's licence years Less than 1 year 1-2 years 2-4 years More than 4 …" at bounding box center [780, 257] width 162 height 19
click at [739, 255] on select "Select driver's licence years Less than 1 year 1-2 years 2-4 years More than 4 …" at bounding box center [780, 257] width 162 height 19
select select "1-2 years"
click at [699, 248] on select "Select driver's licence years Less than 1 year 1-2 years 2-4 years More than 4 …" at bounding box center [780, 257] width 162 height 19
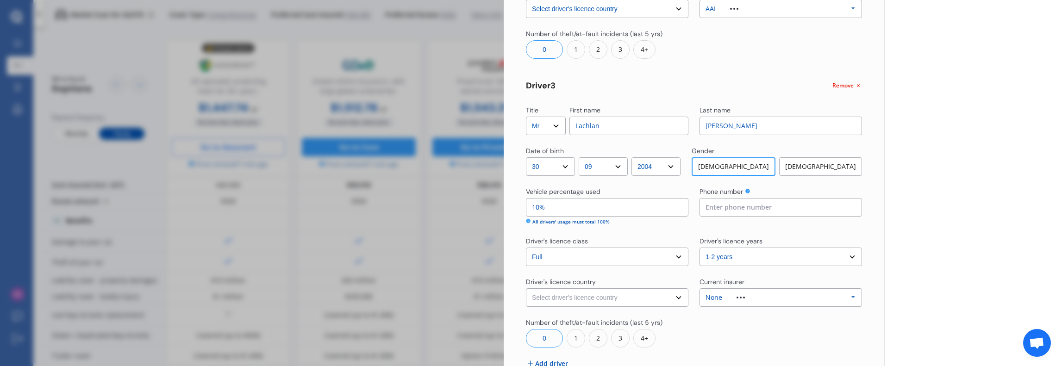
click at [621, 295] on select "Select driver's licence country [GEOGRAPHIC_DATA] [GEOGRAPHIC_DATA] [GEOGRAPHIC…" at bounding box center [607, 297] width 162 height 19
select select "[GEOGRAPHIC_DATA]"
click at [526, 288] on select "Select driver's licence country [GEOGRAPHIC_DATA] [GEOGRAPHIC_DATA] [GEOGRAPHIC…" at bounding box center [607, 297] width 162 height 19
click at [748, 292] on div "None Allianz AAI AMI IAG - NZI/State [PERSON_NAME] Vero Unknown Other Insurer N…" at bounding box center [780, 297] width 162 height 19
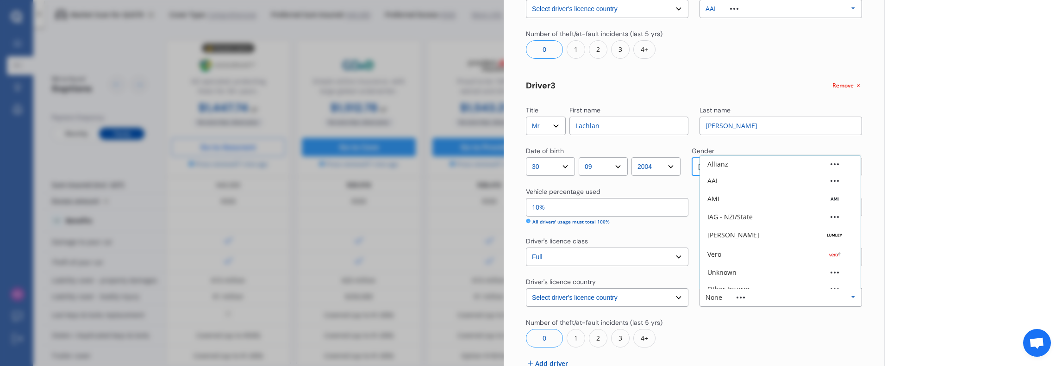
scroll to position [25, 0]
click at [715, 157] on div "AAI" at bounding box center [712, 155] width 10 height 6
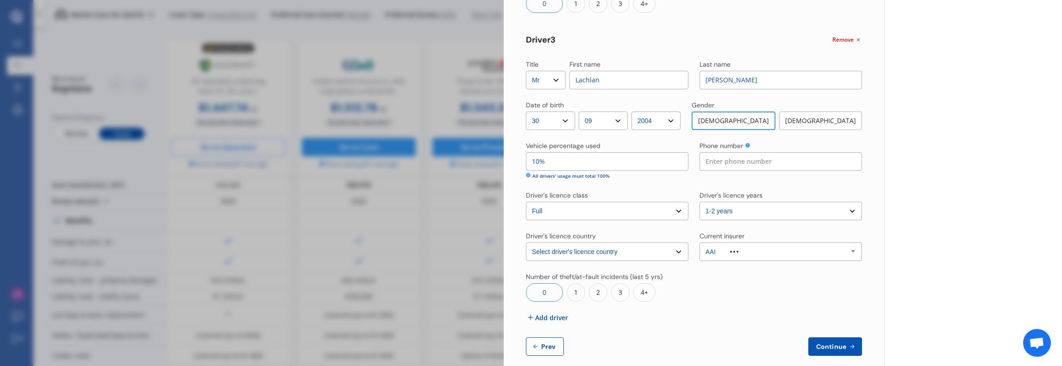
scroll to position [607, 0]
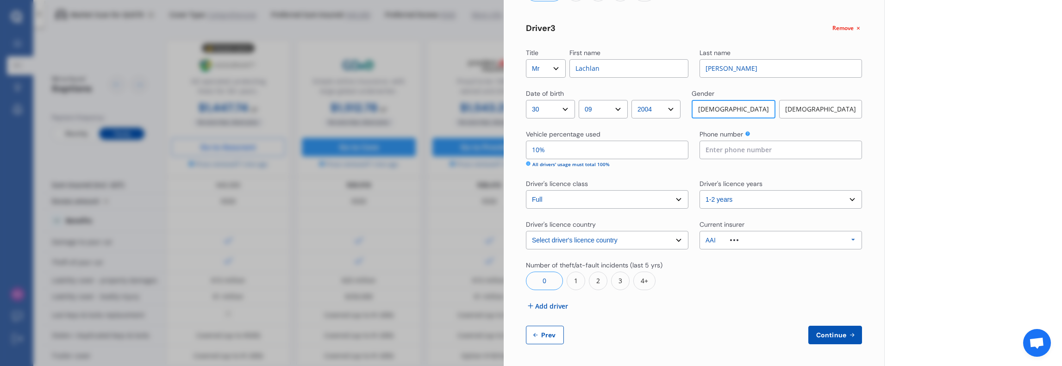
click at [545, 301] on span "Add driver" at bounding box center [551, 306] width 33 height 10
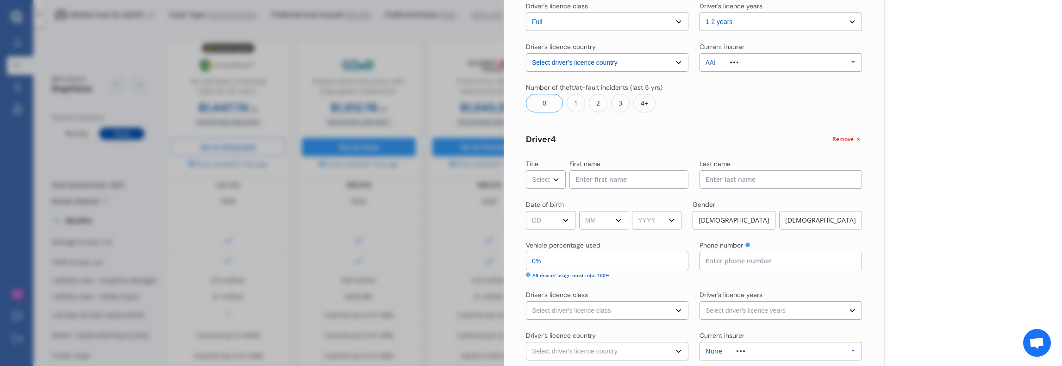
scroll to position [792, 0]
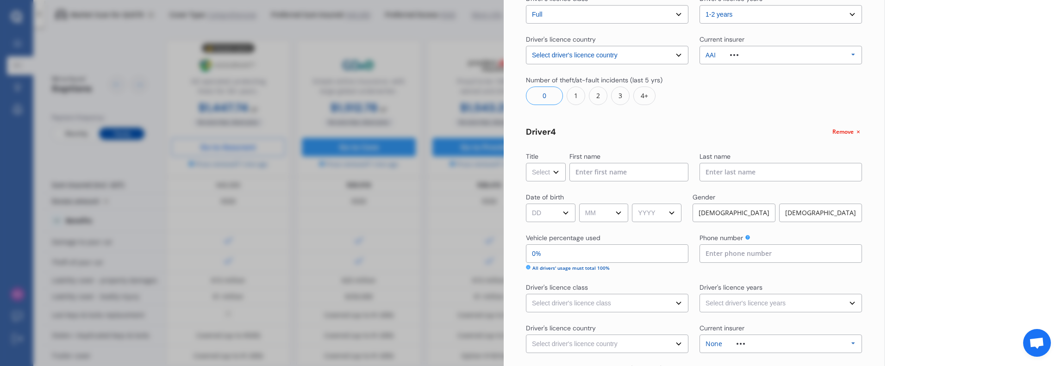
click at [554, 174] on select "Select Mr Mrs Miss Ms Dr" at bounding box center [546, 172] width 40 height 19
select select "Mr"
click at [526, 163] on select "Select Mr Mrs Miss Ms Dr" at bounding box center [546, 172] width 40 height 19
click at [588, 172] on input at bounding box center [628, 172] width 119 height 19
type input "[PERSON_NAME]"
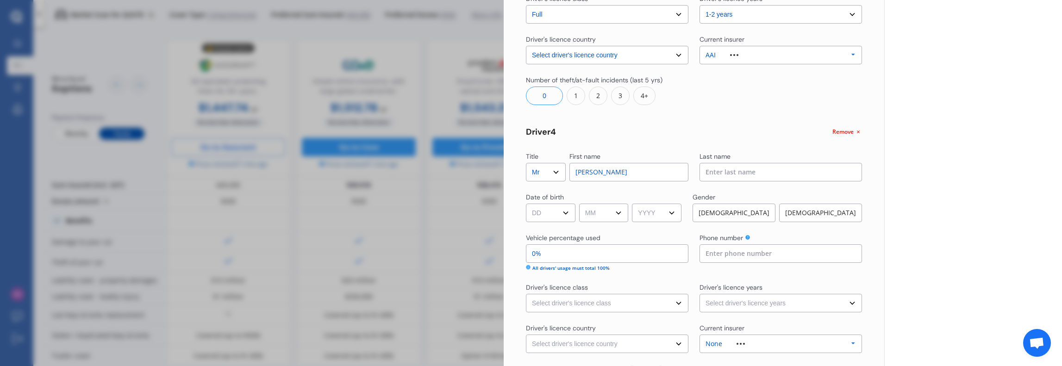
click at [751, 173] on input at bounding box center [780, 172] width 162 height 19
type input "[PERSON_NAME]"
click at [568, 214] on select "DD 01 02 03 04 05 06 07 08 09 10 11 12 13 14 15 16 17 18 19 20 21 22 23 24 25 2…" at bounding box center [551, 213] width 50 height 19
select select "13"
click at [526, 204] on select "DD 01 02 03 04 05 06 07 08 09 10 11 12 13 14 15 16 17 18 19 20 21 22 23 24 25 2…" at bounding box center [551, 213] width 50 height 19
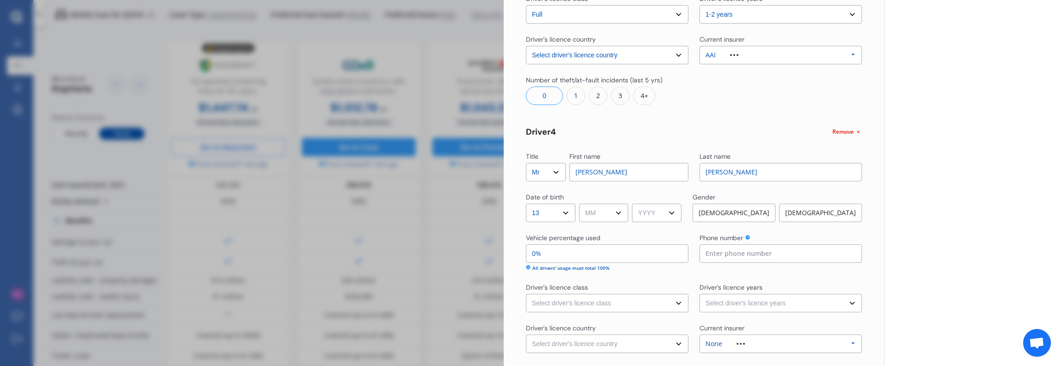
click at [610, 216] on select "MM 01 02 03 04 05 06 07 08 09 10 11 12" at bounding box center [604, 213] width 50 height 19
select select "10"
click at [580, 204] on select "MM 01 02 03 04 05 06 07 08 09 10 11 12" at bounding box center [604, 213] width 50 height 19
click at [666, 211] on select "YYYY 2009 2008 2007 2006 2005 2004 2003 2002 2001 2000 1999 1998 1997 1996 1995…" at bounding box center [657, 213] width 50 height 19
select select "2006"
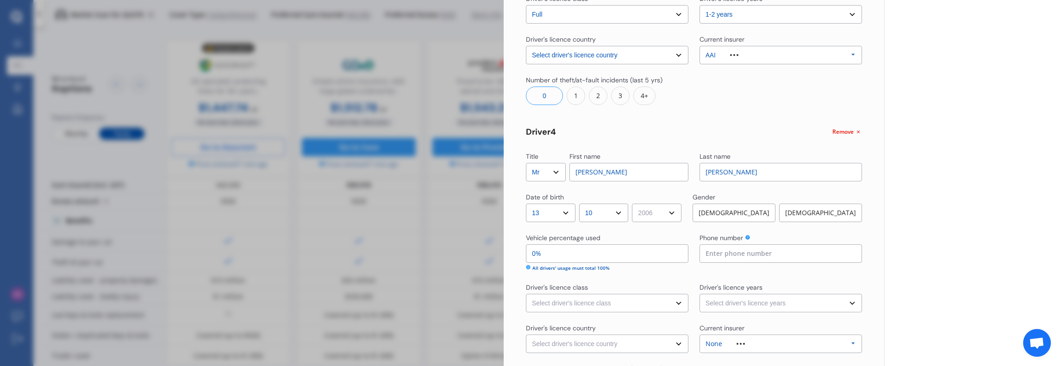
click at [635, 204] on select "YYYY 2009 2008 2007 2006 2005 2004 2003 2002 2001 2000 1999 1998 1997 1996 1995…" at bounding box center [657, 213] width 50 height 19
click at [740, 209] on div "[DEMOGRAPHIC_DATA]" at bounding box center [733, 213] width 83 height 19
click at [560, 249] on input "0%" at bounding box center [607, 253] width 162 height 19
type input "0%"
type input "10%"
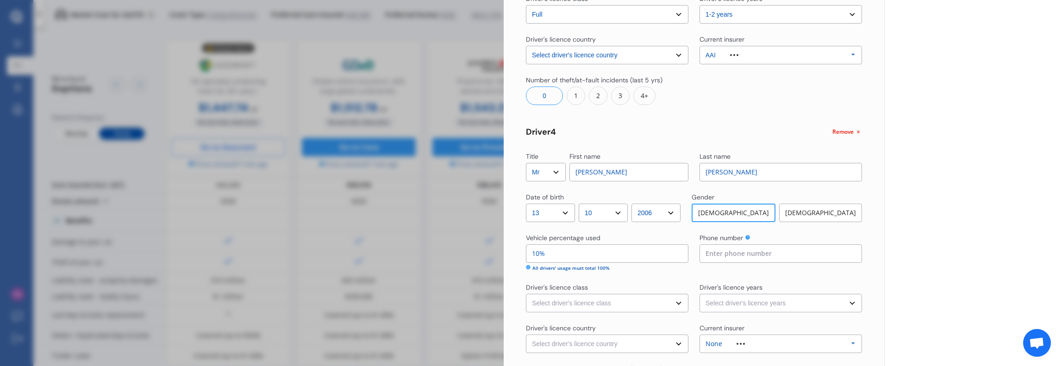
click at [594, 307] on select "Select driver's licence class None Learner Restricted Full" at bounding box center [607, 303] width 162 height 19
select select "full"
click at [526, 294] on select "Select driver's licence class None Learner Restricted Full" at bounding box center [607, 303] width 162 height 19
click at [725, 301] on select "Select driver's licence years Less than 1 year 1-2 years 2-4 years More than 4 …" at bounding box center [780, 303] width 162 height 19
select select "less than 1 year"
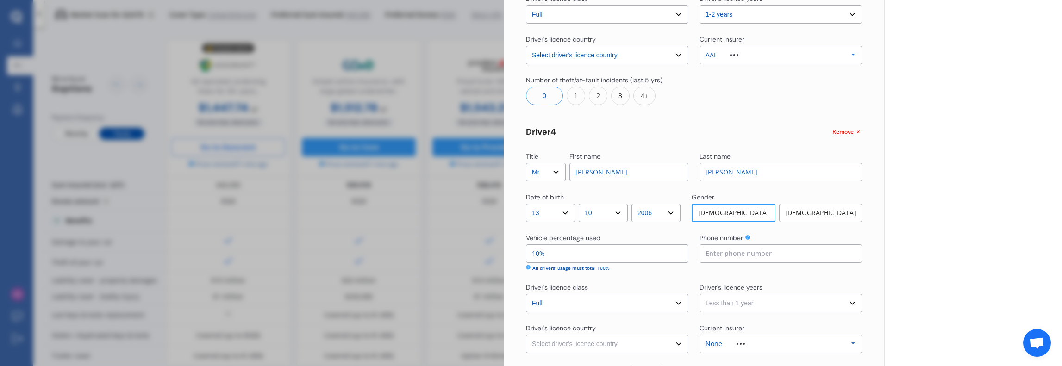
click at [699, 294] on select "Select driver's licence years Less than 1 year 1-2 years 2-4 years More than 4 …" at bounding box center [780, 303] width 162 height 19
click at [655, 340] on select "Select driver's licence country [GEOGRAPHIC_DATA] [GEOGRAPHIC_DATA] [GEOGRAPHIC…" at bounding box center [607, 344] width 162 height 19
select select "[GEOGRAPHIC_DATA]"
click at [526, 335] on select "Select driver's licence country [GEOGRAPHIC_DATA] [GEOGRAPHIC_DATA] [GEOGRAPHIC…" at bounding box center [607, 344] width 162 height 19
click at [767, 341] on div "None Allianz AAI AMI IAG - NZI/State [PERSON_NAME] Vero Unknown Other Insurer N…" at bounding box center [780, 344] width 162 height 19
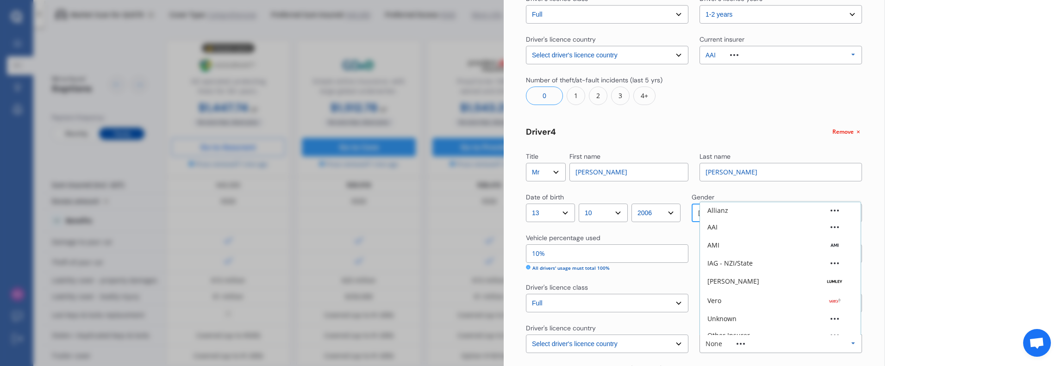
scroll to position [25, 0]
click at [716, 203] on div "AAI" at bounding box center [780, 202] width 146 height 6
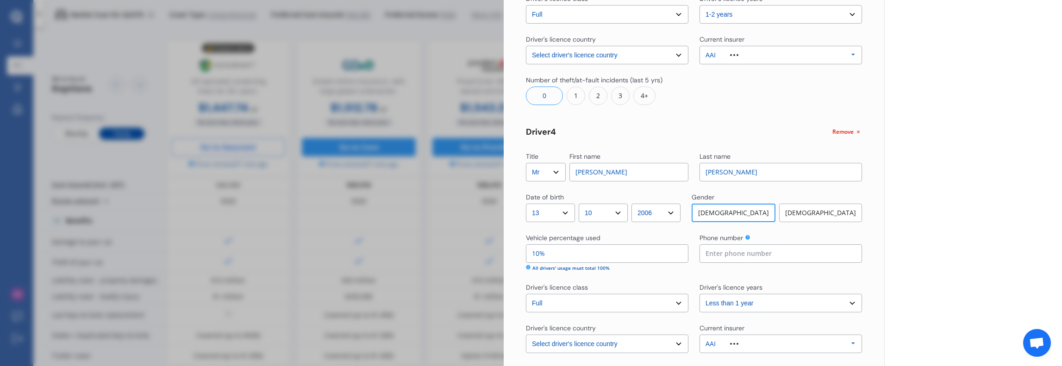
scroll to position [896, 0]
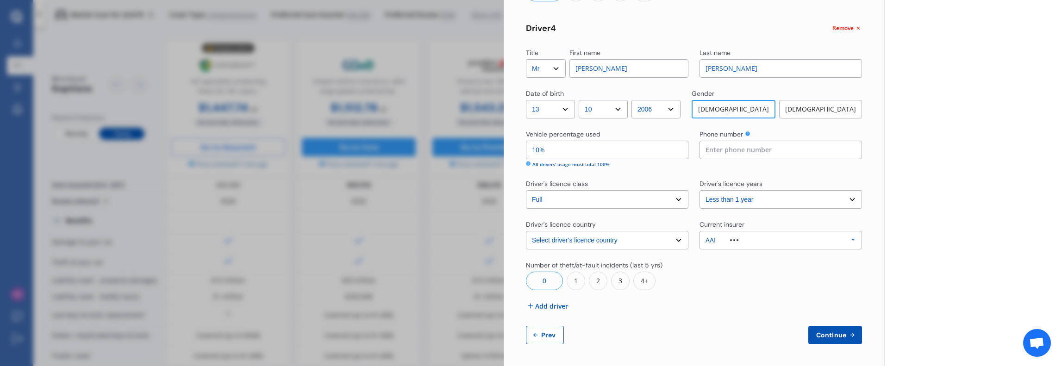
click at [825, 330] on button "Continue" at bounding box center [835, 335] width 54 height 19
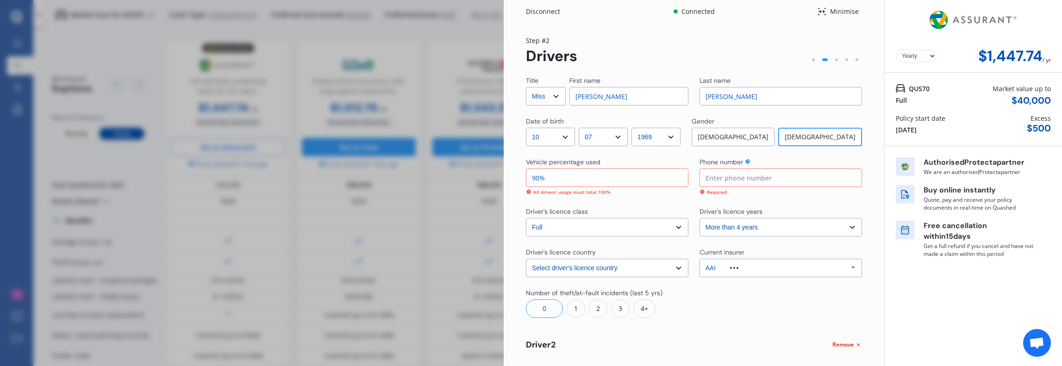
scroll to position [0, 0]
click at [536, 180] on input "90%" at bounding box center [607, 179] width 162 height 19
type input "70%"
click at [744, 181] on input at bounding box center [780, 179] width 162 height 19
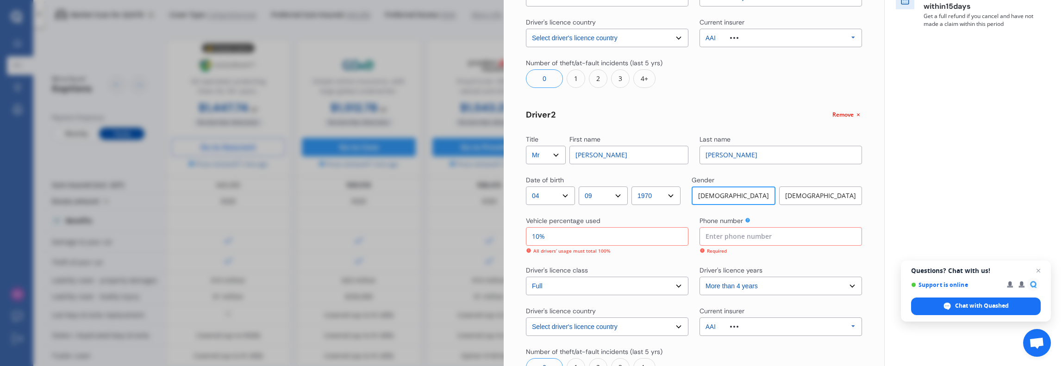
scroll to position [324, 0]
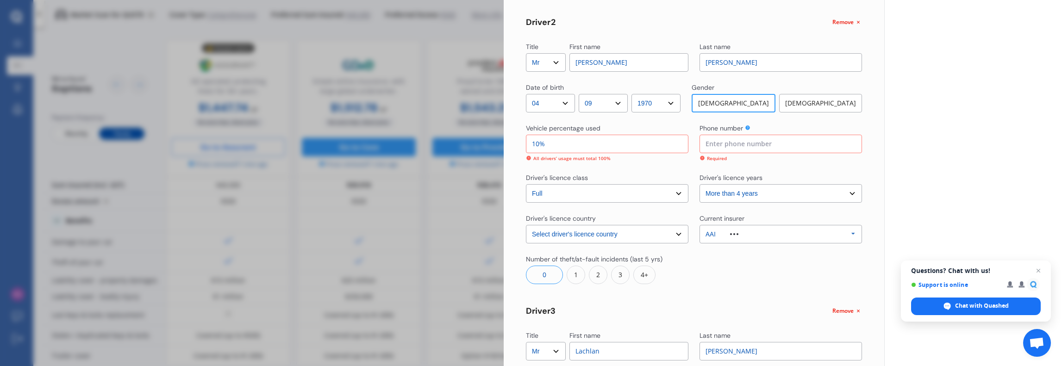
type input "0272705682"
click at [748, 147] on input at bounding box center [780, 144] width 162 height 19
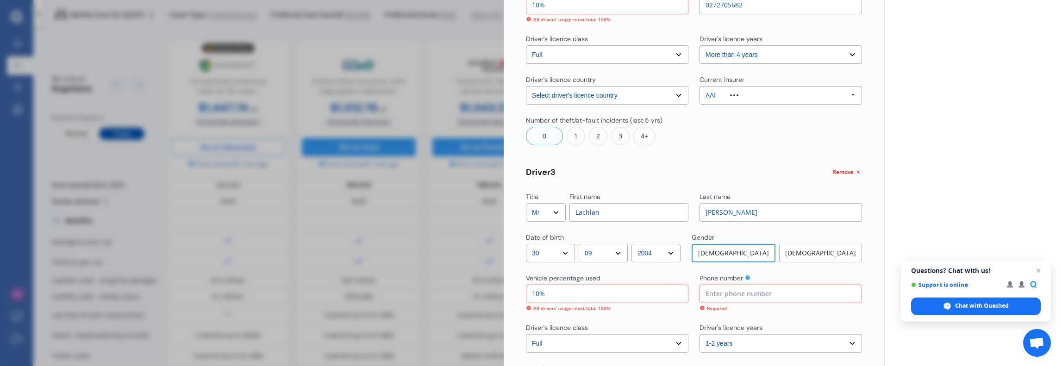
type input "0272705682"
click at [734, 294] on input at bounding box center [780, 294] width 162 height 19
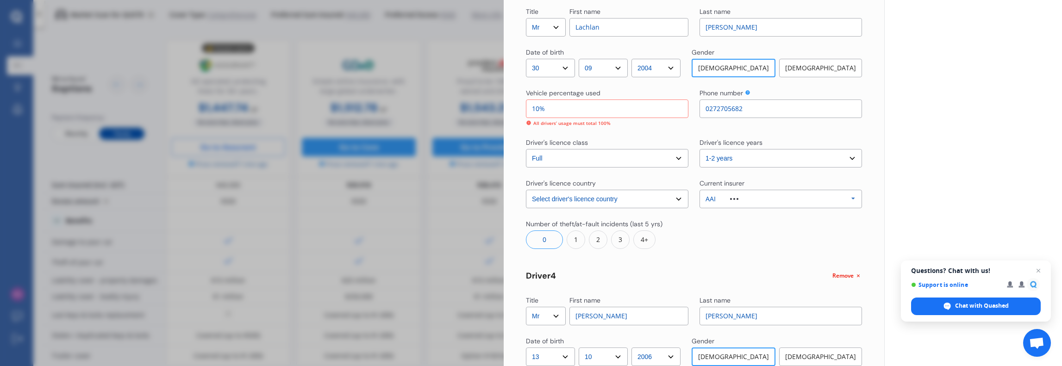
scroll to position [741, 0]
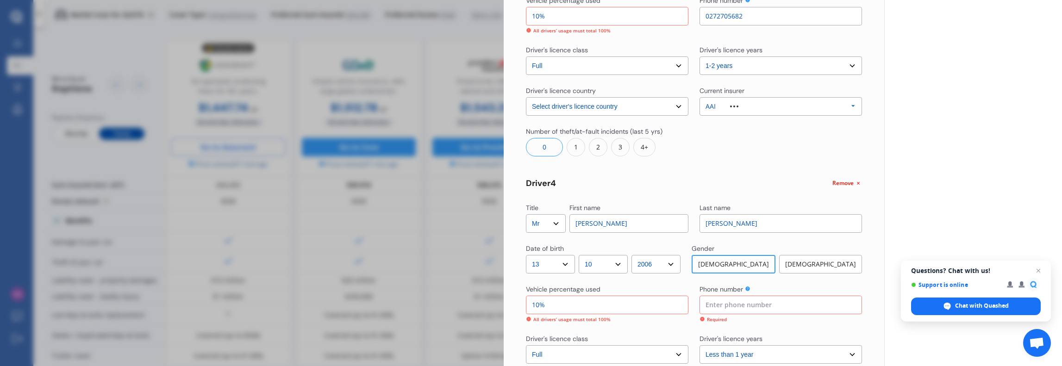
type input "0272705682"
click at [727, 304] on input at bounding box center [780, 305] width 162 height 19
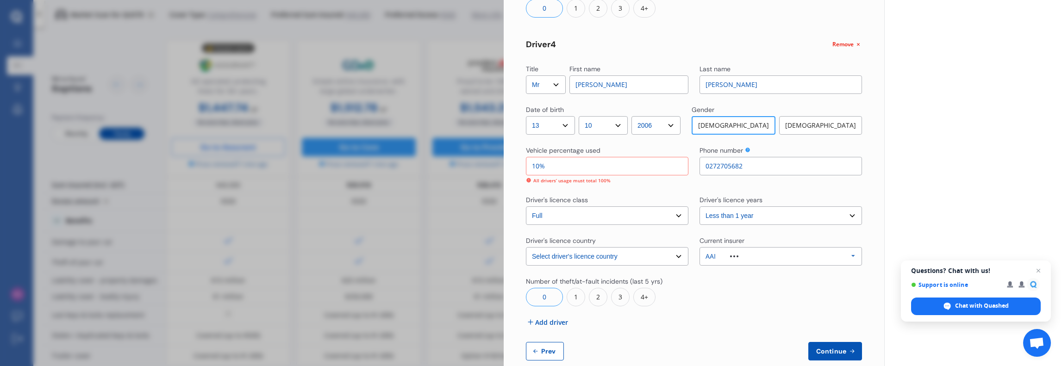
type input "0272705682"
click at [849, 294] on div at bounding box center [780, 292] width 162 height 30
click at [822, 350] on span "Continue" at bounding box center [831, 351] width 34 height 7
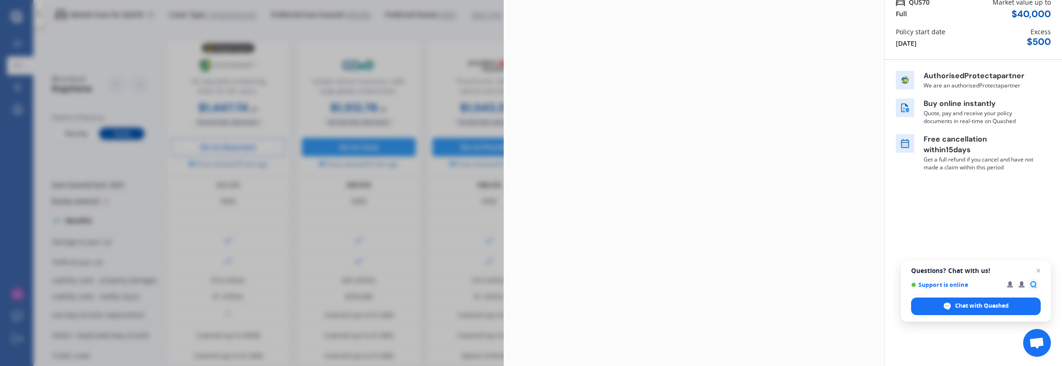
scroll to position [0, 0]
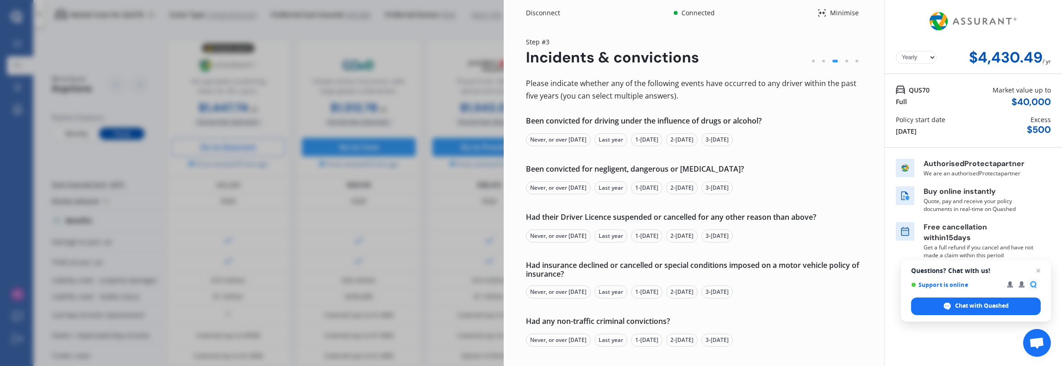
click at [570, 142] on div "Never, or over [DATE]" at bounding box center [558, 139] width 65 height 13
click at [568, 183] on div "Never, or over [DATE]" at bounding box center [558, 187] width 65 height 13
click at [568, 236] on div "Never, or over [DATE]" at bounding box center [558, 236] width 65 height 13
click at [549, 292] on div "Never, or over [DATE]" at bounding box center [558, 292] width 65 height 13
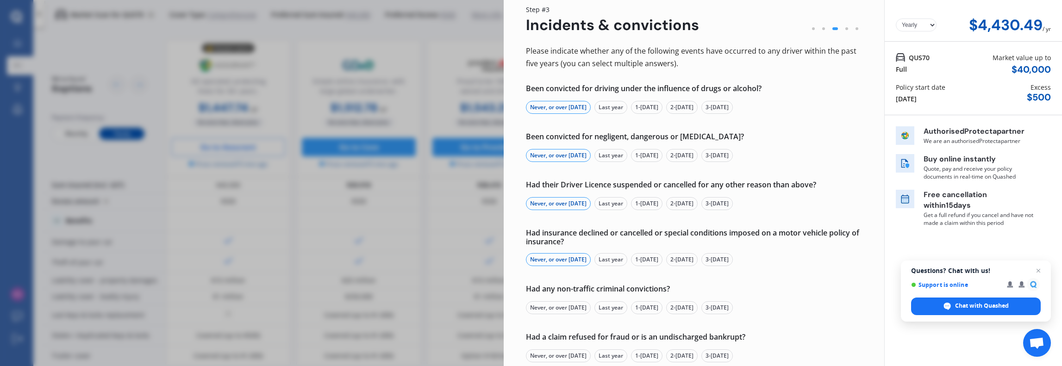
scroll to position [46, 0]
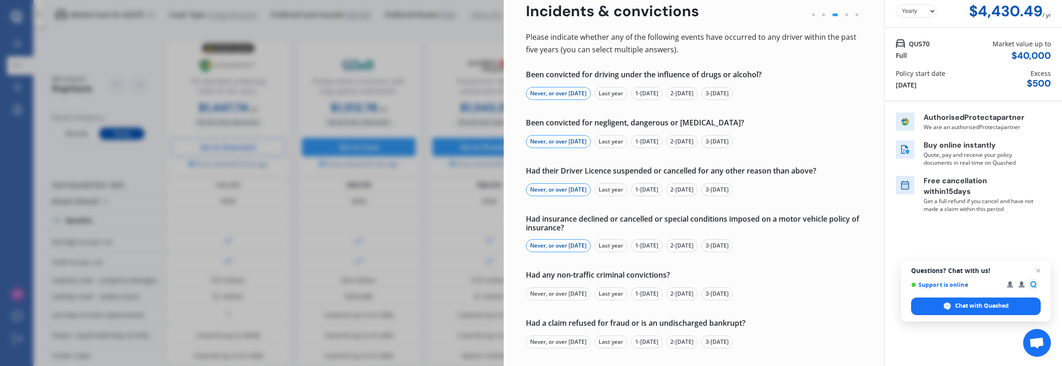
click at [560, 289] on div "Never, or over [DATE]" at bounding box center [558, 293] width 65 height 13
click at [563, 336] on div "Never, or over [DATE]" at bounding box center [558, 342] width 65 height 13
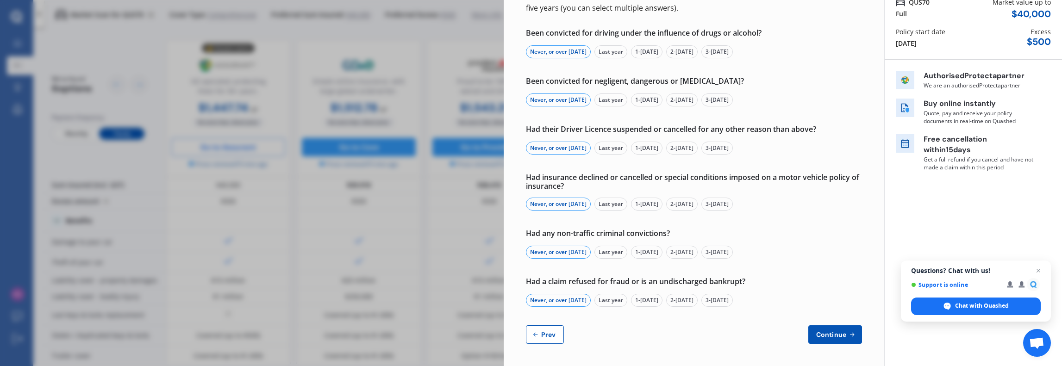
click at [834, 329] on button "Continue" at bounding box center [835, 334] width 54 height 19
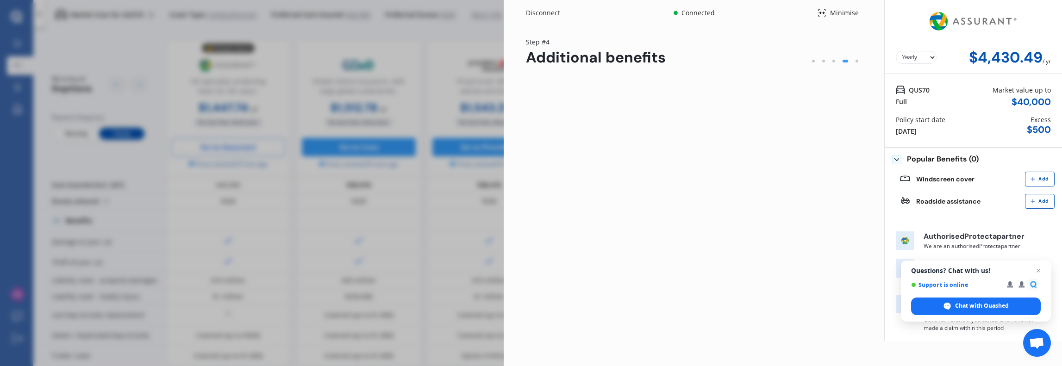
scroll to position [0, 0]
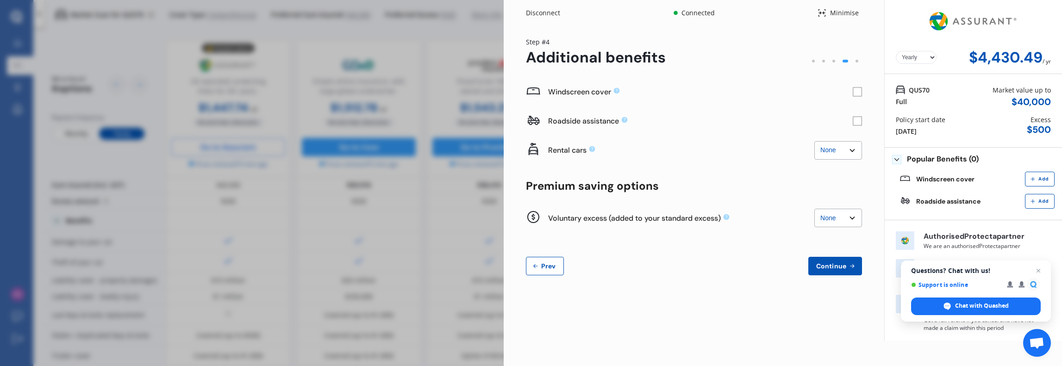
click at [859, 92] on rect at bounding box center [857, 91] width 9 height 9
click at [841, 223] on select "None $500 $1,000" at bounding box center [838, 218] width 48 height 19
click at [842, 221] on select "None $500 $1,000" at bounding box center [838, 218] width 48 height 19
click at [727, 244] on div "Windscreen cover Additional $72.45 / yr Roadside assistance Rental cars None $2…" at bounding box center [694, 176] width 336 height 198
click at [830, 265] on span "Continue" at bounding box center [831, 265] width 34 height 7
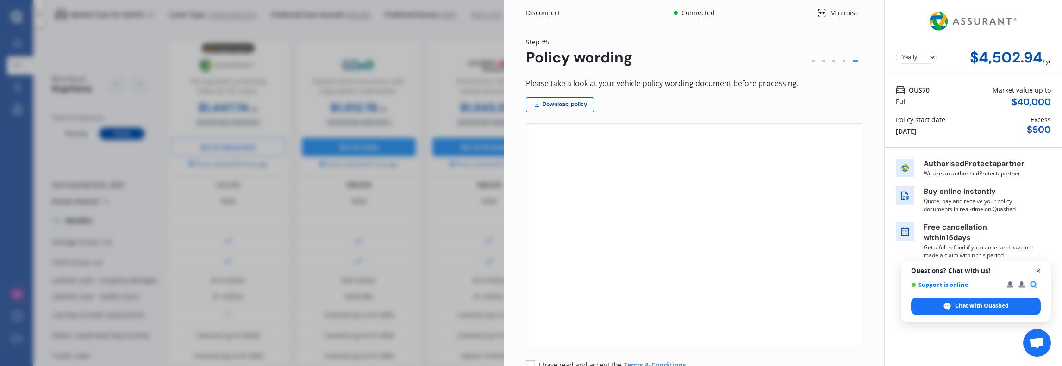
click at [1037, 269] on span "Open chat" at bounding box center [1039, 271] width 12 height 12
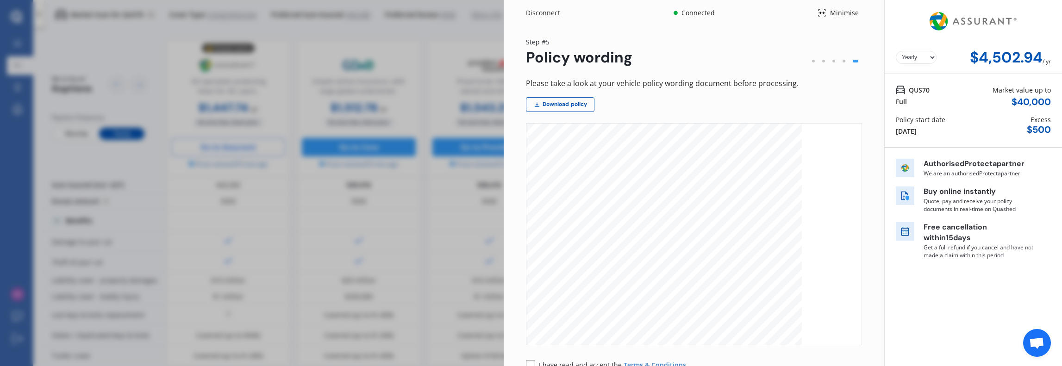
click at [531, 362] on rect at bounding box center [530, 364] width 9 height 9
click at [922, 58] on select "Yearly Monthly" at bounding box center [916, 57] width 41 height 13
click at [896, 51] on select "Yearly Monthly" at bounding box center [916, 57] width 41 height 13
drag, startPoint x: 921, startPoint y: 57, endPoint x: 920, endPoint y: 63, distance: 6.5
click at [921, 57] on select "Yearly Monthly" at bounding box center [916, 57] width 41 height 13
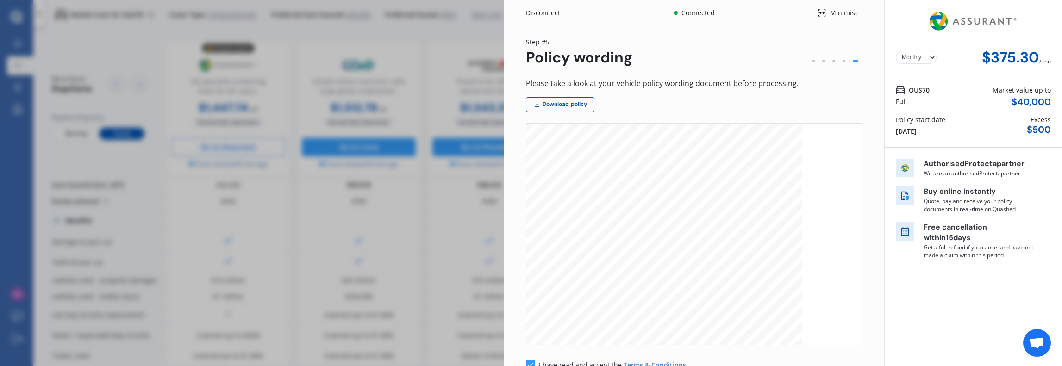
select select "Yearly"
click at [896, 51] on select "Yearly Monthly" at bounding box center [916, 57] width 41 height 13
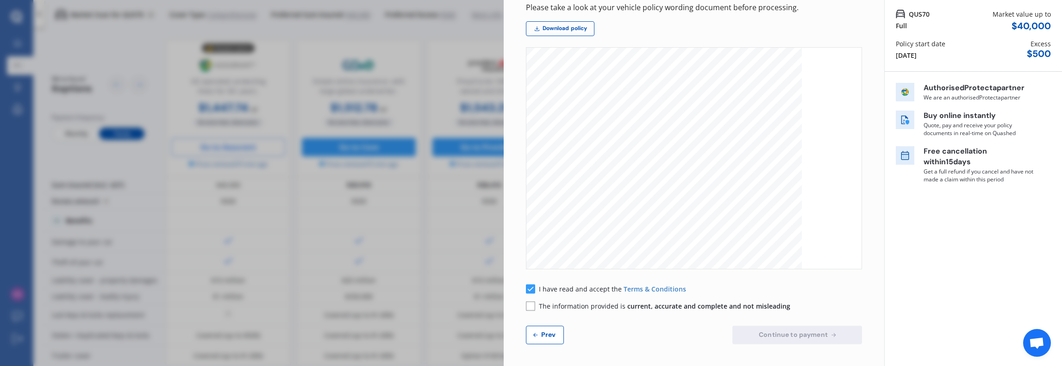
scroll to position [185, 0]
click at [535, 308] on rect at bounding box center [530, 306] width 9 height 9
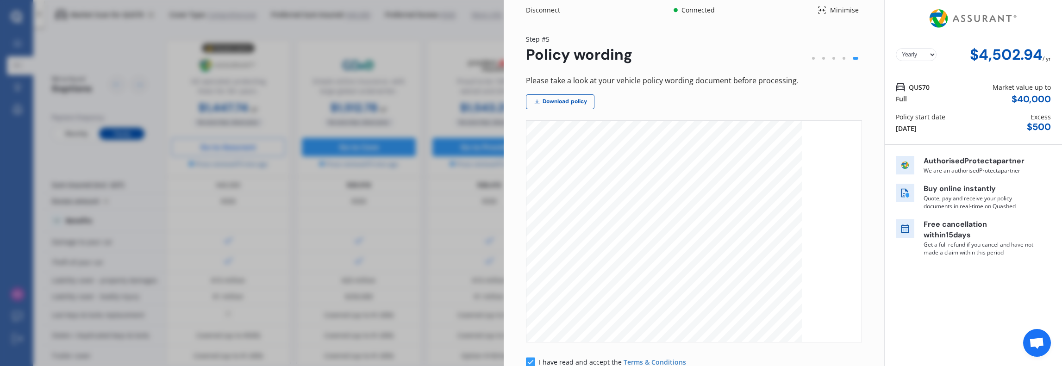
scroll to position [0, 0]
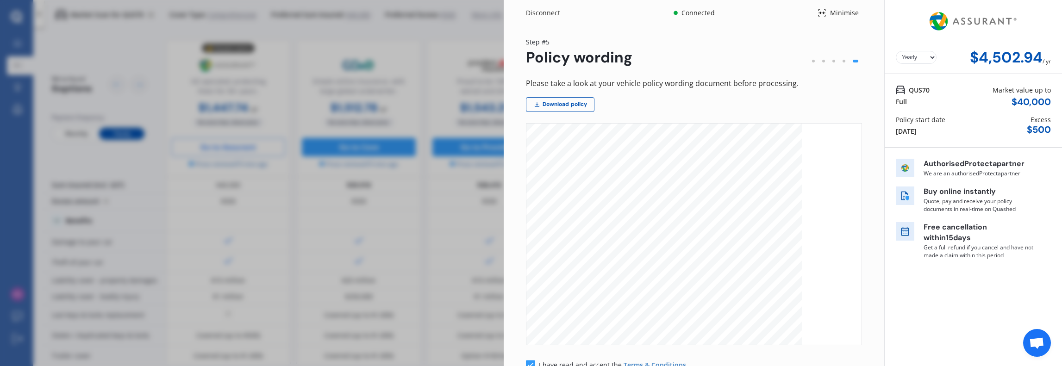
click at [535, 10] on div "Disconnect" at bounding box center [548, 12] width 44 height 9
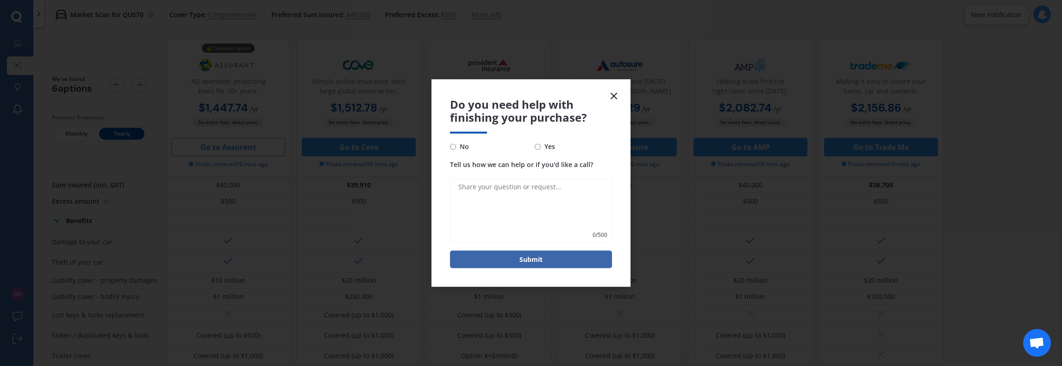
click at [459, 149] on span "No" at bounding box center [462, 146] width 13 height 11
click at [456, 149] on input "No" at bounding box center [453, 146] width 6 height 6
radio input "true"
click at [548, 262] on button "Submit" at bounding box center [531, 260] width 162 height 18
click at [611, 93] on line at bounding box center [614, 96] width 6 height 6
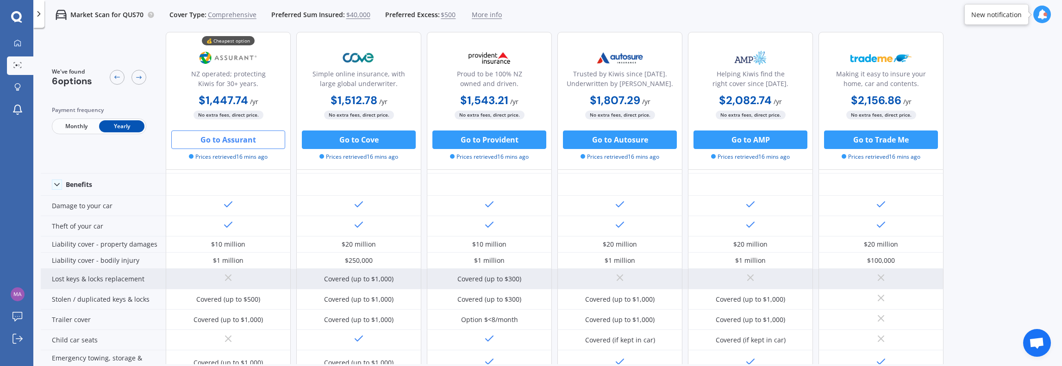
scroll to position [93, 0]
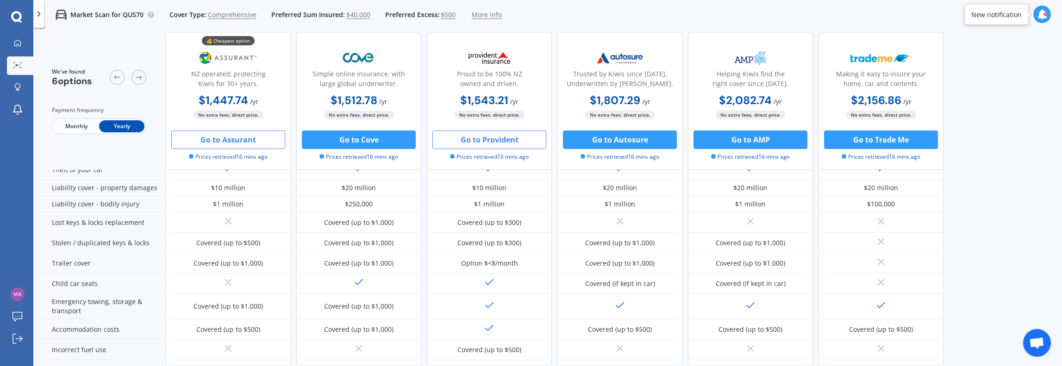
click at [486, 138] on button "Go to Provident" at bounding box center [489, 140] width 114 height 19
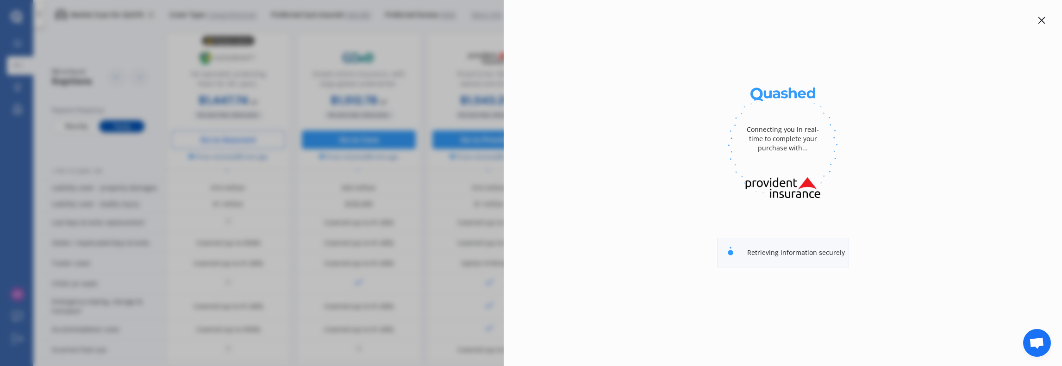
select select "full"
select select "[STREET_ADDRESS]"
select select "SKODA"
select select "KAROQ"
select select "NO"
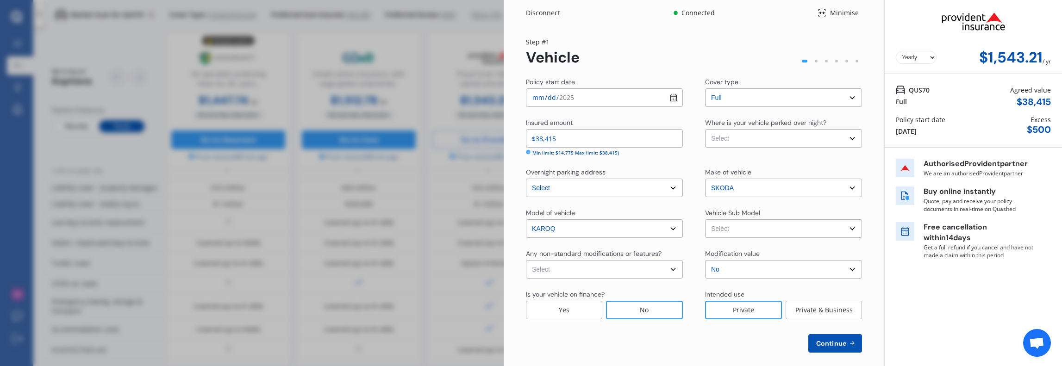
click at [749, 140] on select "Select Garage (fully enclosed) Off Street Parking Other" at bounding box center [783, 138] width 157 height 19
select select "GARAGE"
click at [705, 129] on select "Select Garage (fully enclosed) Off Street Parking Other" at bounding box center [783, 138] width 157 height 19
click at [825, 340] on span "Continue" at bounding box center [831, 343] width 34 height 7
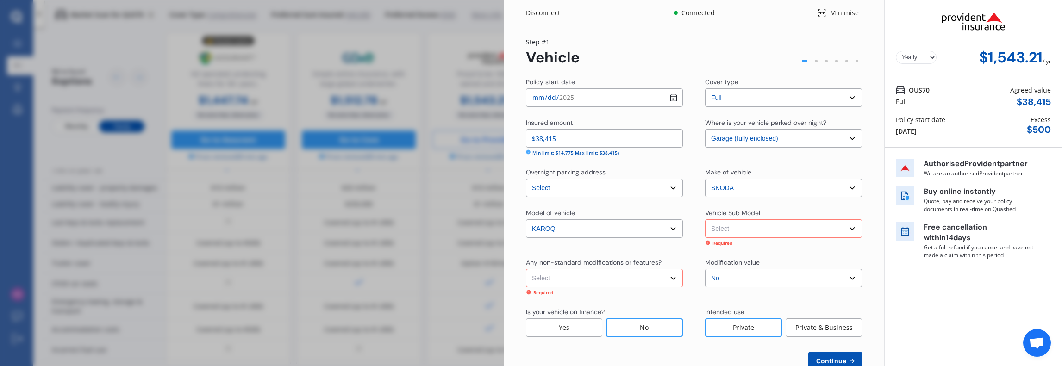
scroll to position [8, 0]
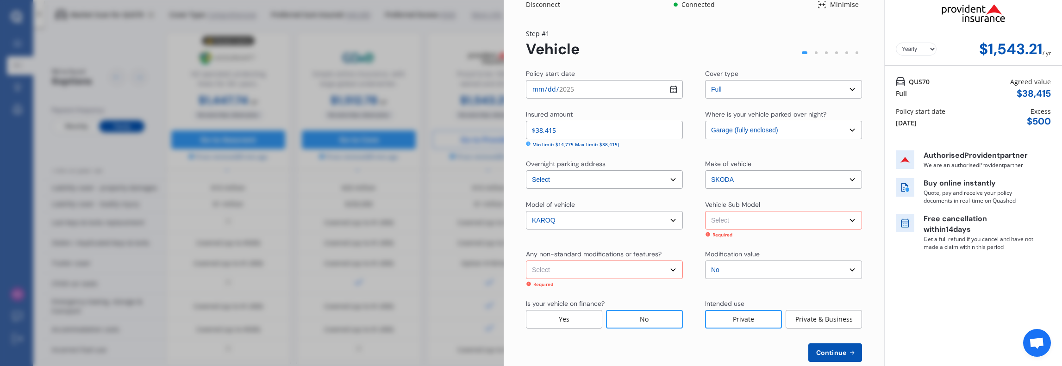
click at [602, 270] on select "Select None [MEDICAL_DATA] System(NOS) Roll Cage Full Racing Harness" at bounding box center [604, 270] width 157 height 19
select select "none"
click at [526, 261] on select "Select None [MEDICAL_DATA] System(NOS) Roll Cage Full Racing Harness" at bounding box center [604, 270] width 157 height 19
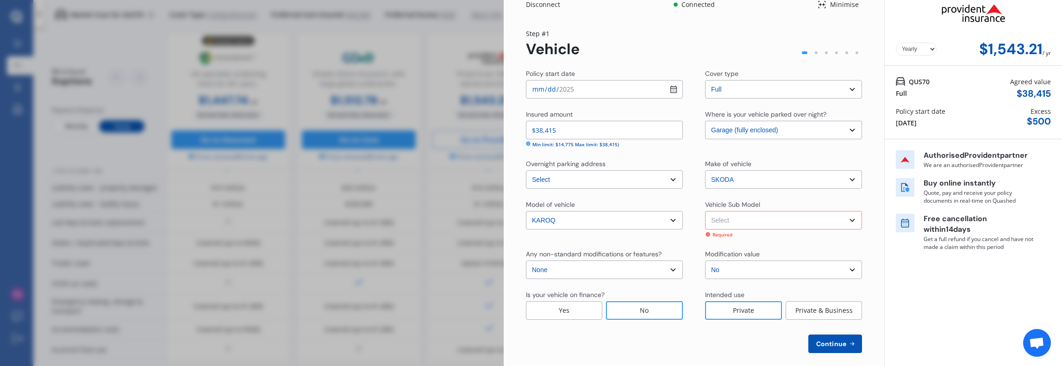
click at [830, 342] on span "Continue" at bounding box center [831, 343] width 34 height 7
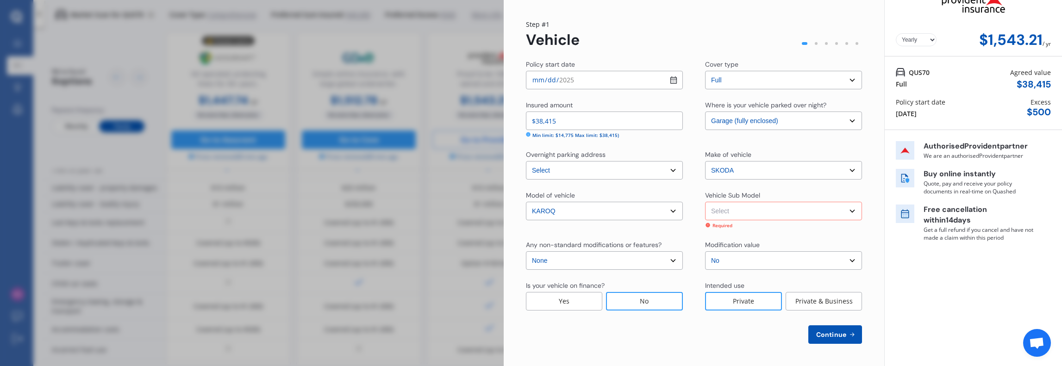
click at [756, 215] on select "Select Karoq NU TSI Wagon 5dr Spts Auto 8sp 2WD 1.4T MY24 (FL)" at bounding box center [783, 211] width 157 height 19
select select "NZVSKOD2024AEAY"
click at [705, 211] on select "Select Karoq NU TSI Wagon 5dr Spts Auto 8sp 2WD 1.4T MY24 (FL)" at bounding box center [783, 211] width 157 height 19
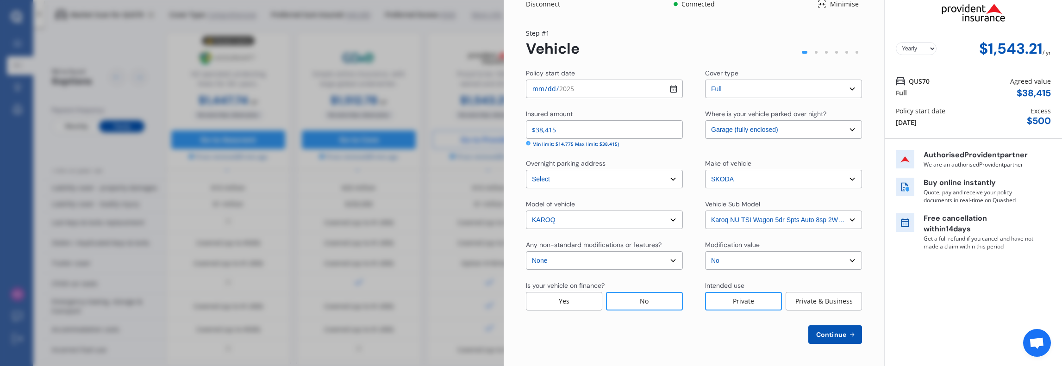
scroll to position [8, 0]
click at [837, 331] on span "Continue" at bounding box center [831, 334] width 34 height 7
select select "10"
select select "07"
select select "1969"
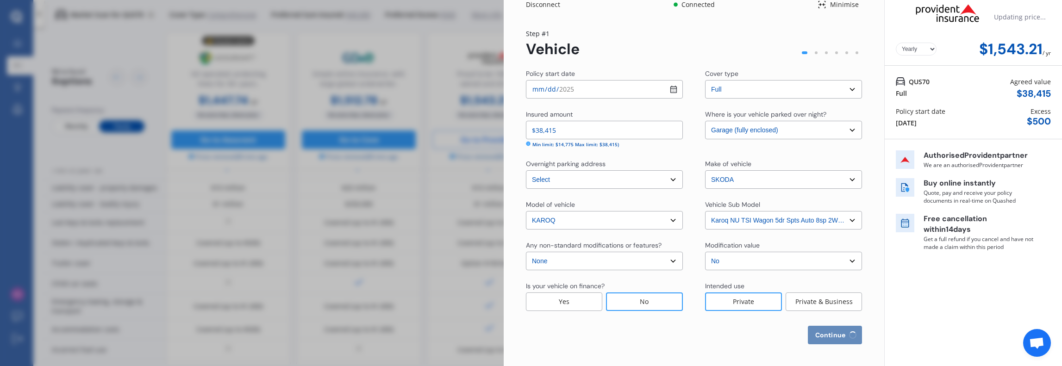
select select "NZ_FULL"
select select "0"
select select "25"
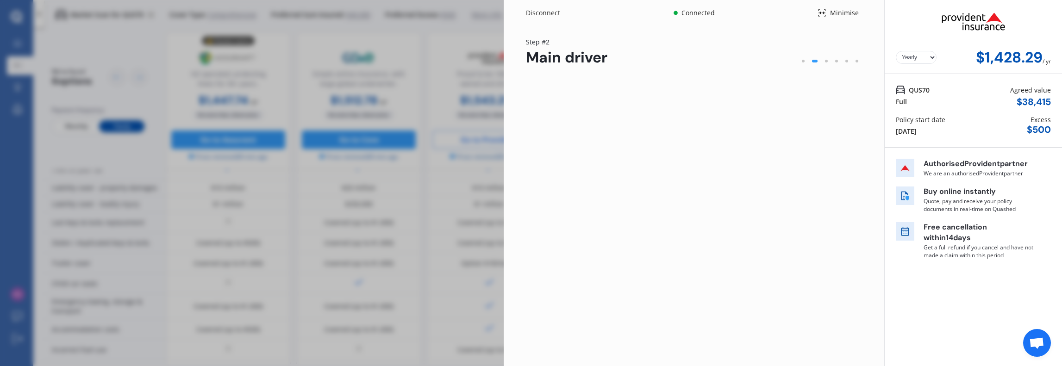
scroll to position [0, 0]
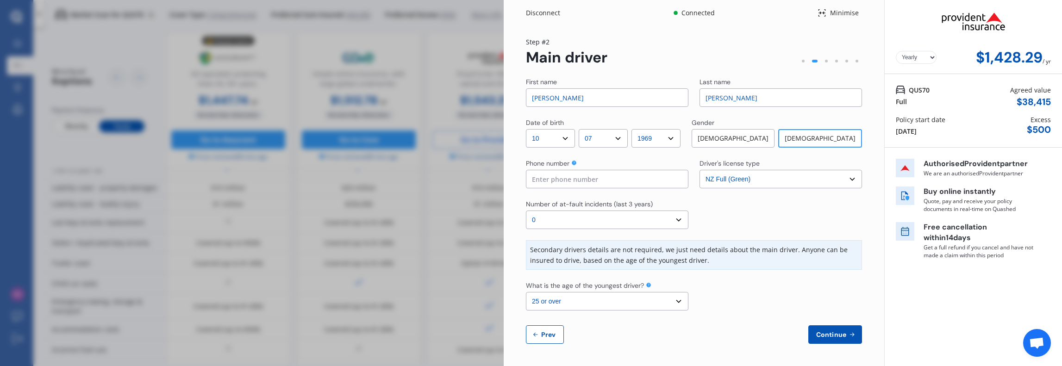
drag, startPoint x: 572, startPoint y: 95, endPoint x: 498, endPoint y: 96, distance: 74.1
click at [498, 96] on div "Disconnect Connected Minimise Yearly Monthly $1,428.29 / yr Step # 2 Main drive…" at bounding box center [531, 183] width 1062 height 366
type input "[PERSON_NAME]"
click at [628, 181] on input at bounding box center [607, 179] width 162 height 19
click at [736, 214] on div at bounding box center [780, 215] width 162 height 30
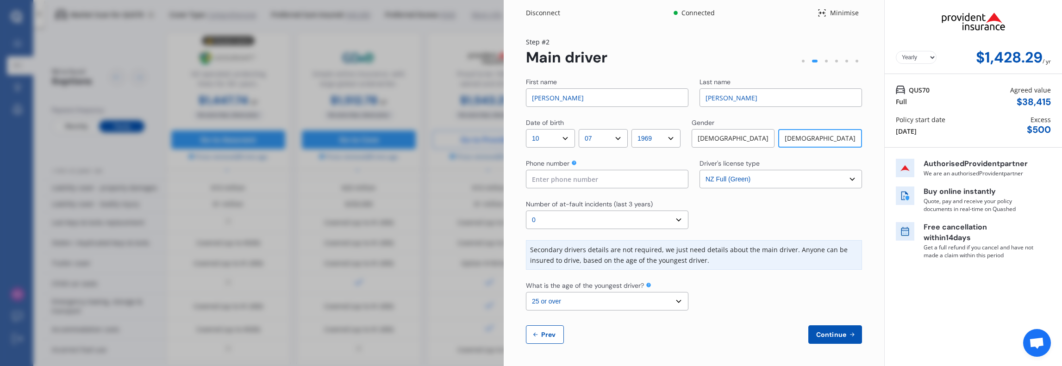
click at [680, 301] on select "Select the age of the youngest driver. 16 17 18 19 20 21 22 23 24 25 or over" at bounding box center [607, 301] width 162 height 19
select select "18"
click at [526, 292] on select "Select the age of the youngest driver. 16 17 18 19 20 21 22 23 24 25 or over" at bounding box center [607, 301] width 162 height 19
click at [740, 297] on div at bounding box center [780, 296] width 162 height 30
click at [829, 331] on span "Continue" at bounding box center [831, 334] width 34 height 7
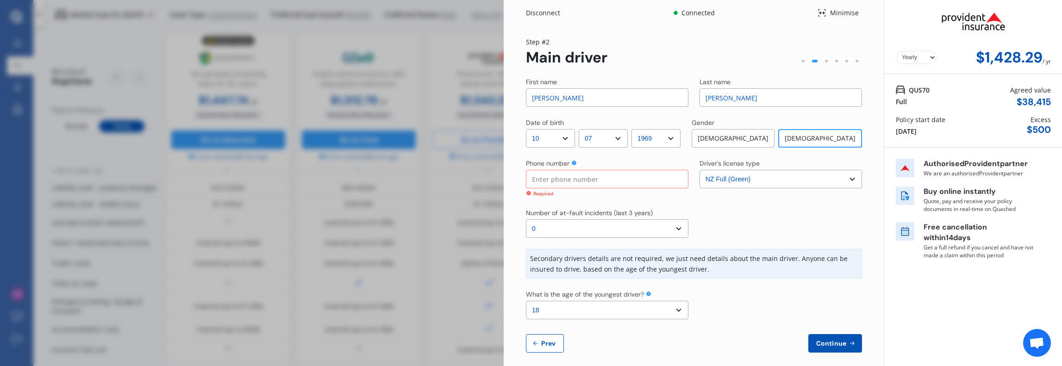
click at [607, 187] on input at bounding box center [607, 179] width 162 height 19
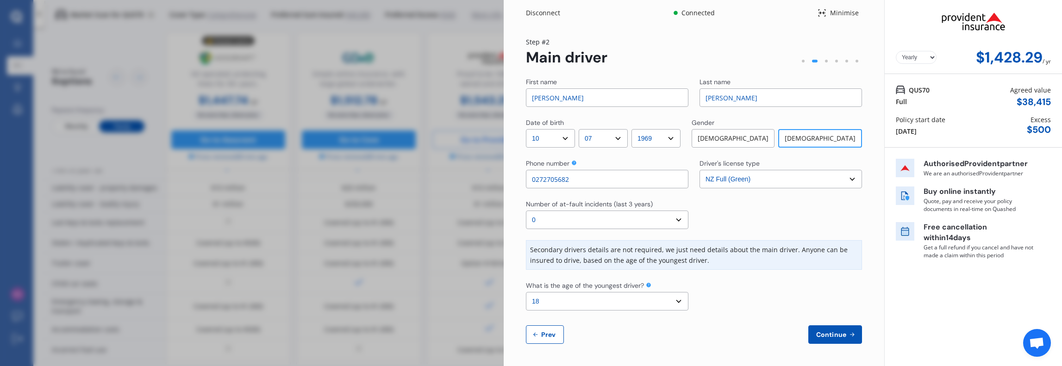
type input "0272705682"
click at [827, 335] on span "Continue" at bounding box center [831, 334] width 34 height 7
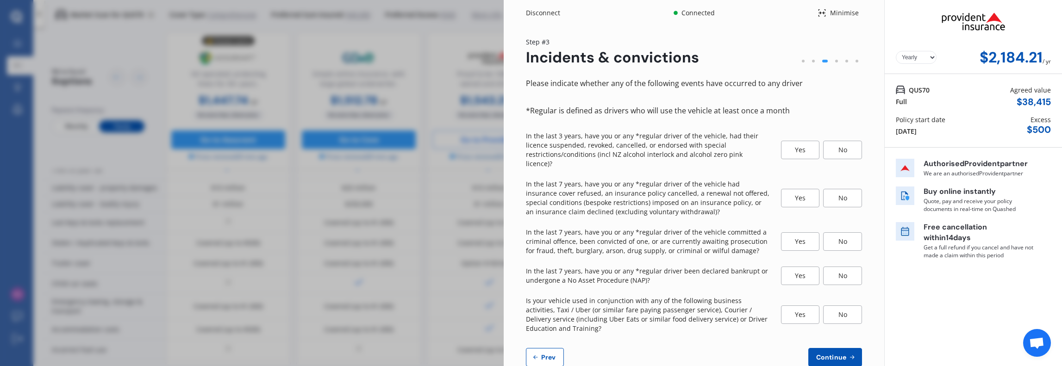
click at [839, 147] on div "No" at bounding box center [842, 150] width 39 height 19
click at [839, 189] on div "No" at bounding box center [842, 198] width 39 height 19
click at [839, 232] on div "No" at bounding box center [842, 241] width 39 height 19
click at [838, 267] on div "No" at bounding box center [842, 276] width 39 height 19
click at [842, 308] on div "No" at bounding box center [842, 315] width 39 height 19
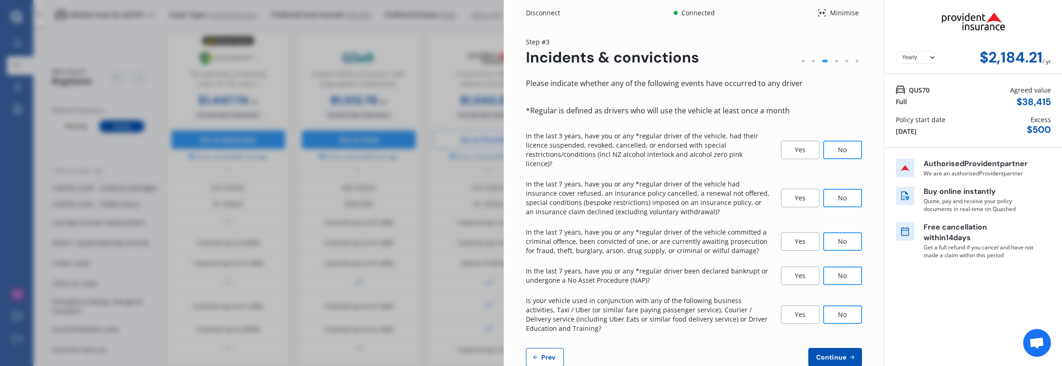
click at [837, 354] on span "Continue" at bounding box center [831, 357] width 34 height 7
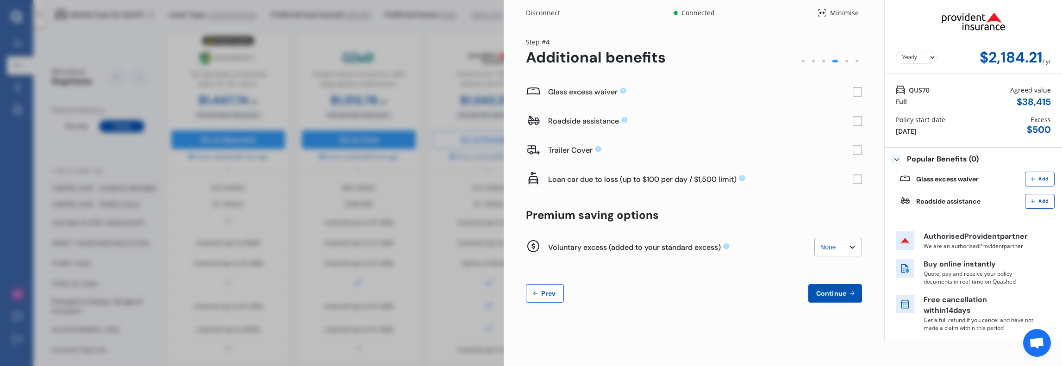
click at [858, 90] on rect at bounding box center [857, 91] width 9 height 9
click at [832, 297] on span "Continue" at bounding box center [831, 293] width 34 height 7
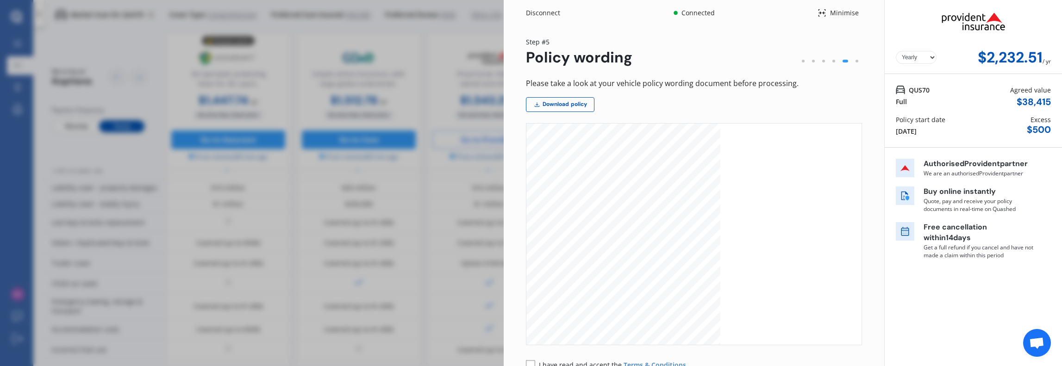
click at [531, 362] on rect at bounding box center [530, 364] width 9 height 9
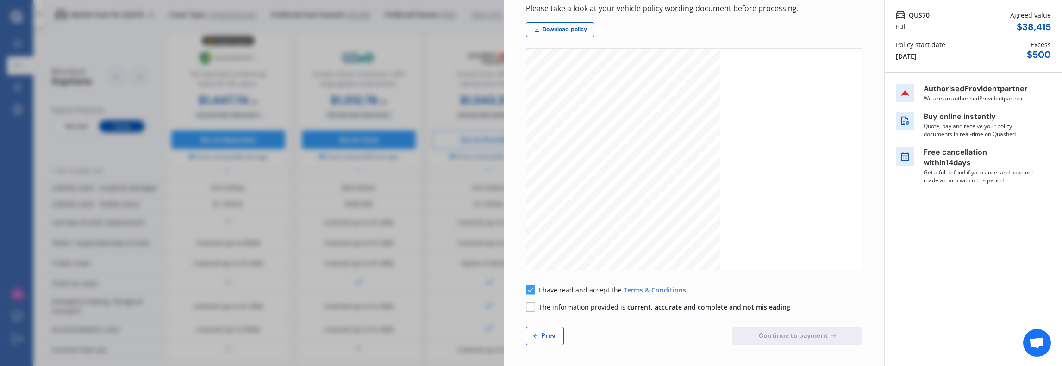
scroll to position [76, 0]
click at [529, 304] on rect at bounding box center [530, 305] width 9 height 9
click at [792, 333] on span "Continue to payment" at bounding box center [793, 334] width 73 height 7
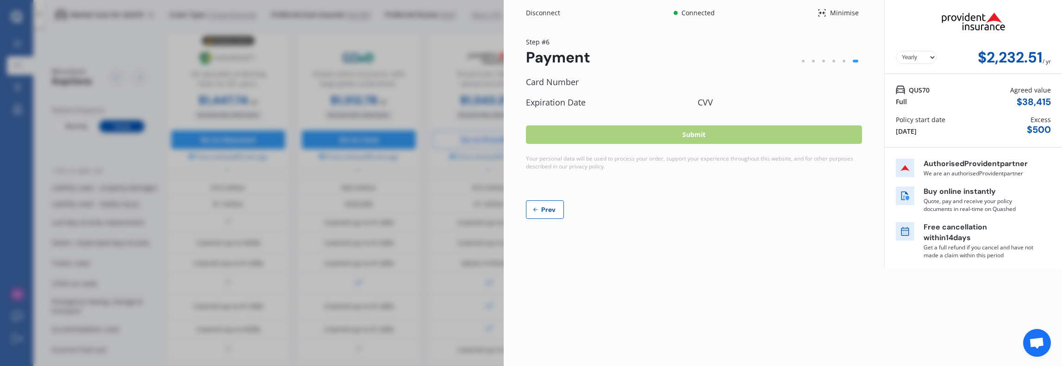
scroll to position [0, 0]
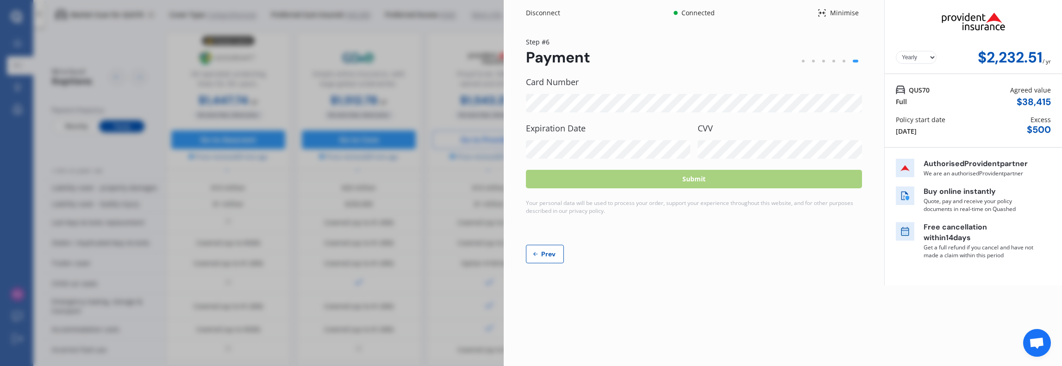
click at [554, 247] on button "Prev" at bounding box center [545, 254] width 38 height 19
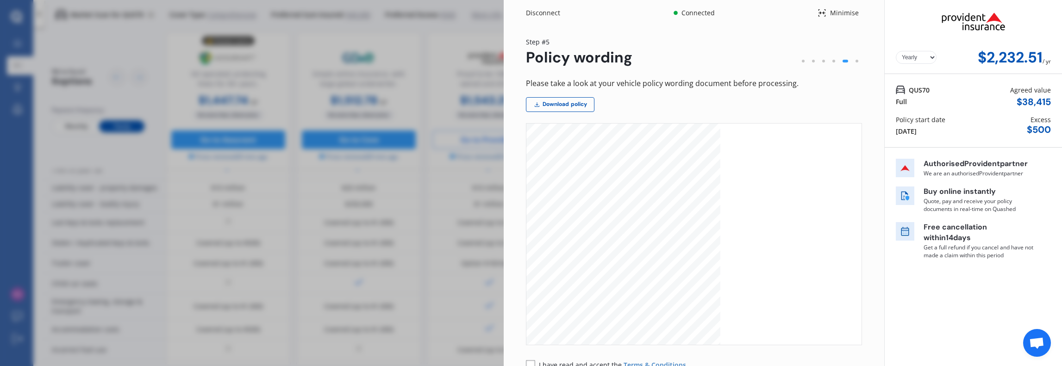
scroll to position [76, 0]
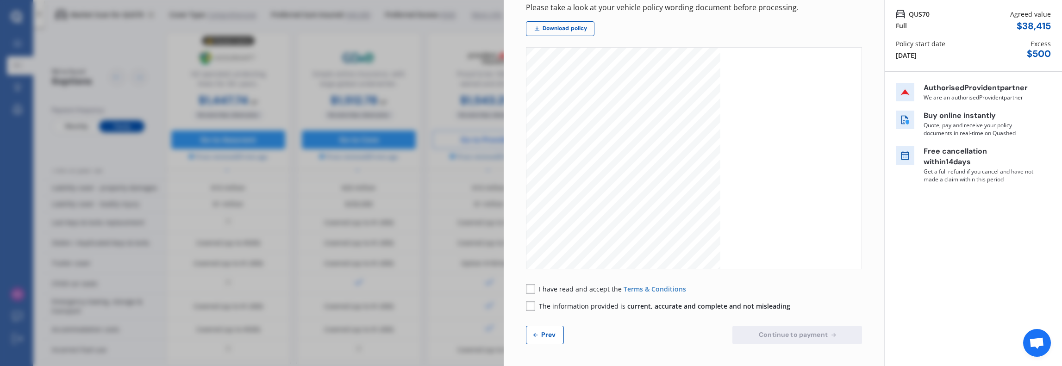
click at [549, 332] on span "Prev" at bounding box center [548, 334] width 19 height 7
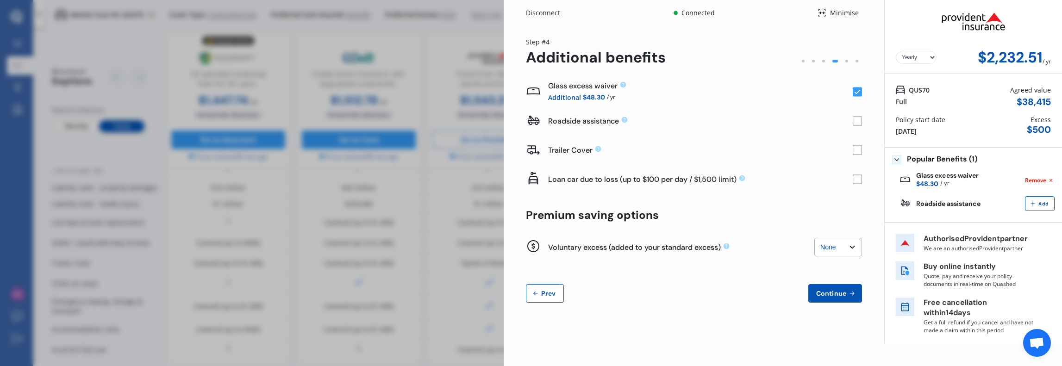
scroll to position [93, 0]
